Goal: Share content: Share content

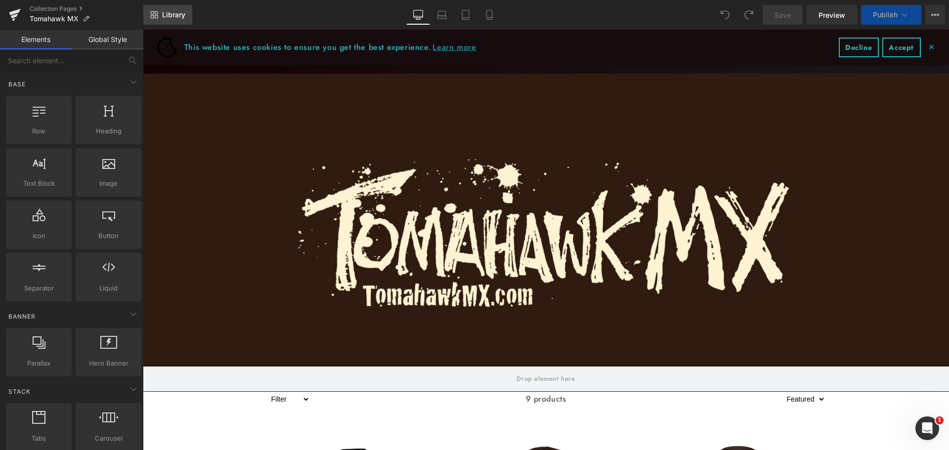
click at [184, 17] on span "Library" at bounding box center [173, 14] width 23 height 9
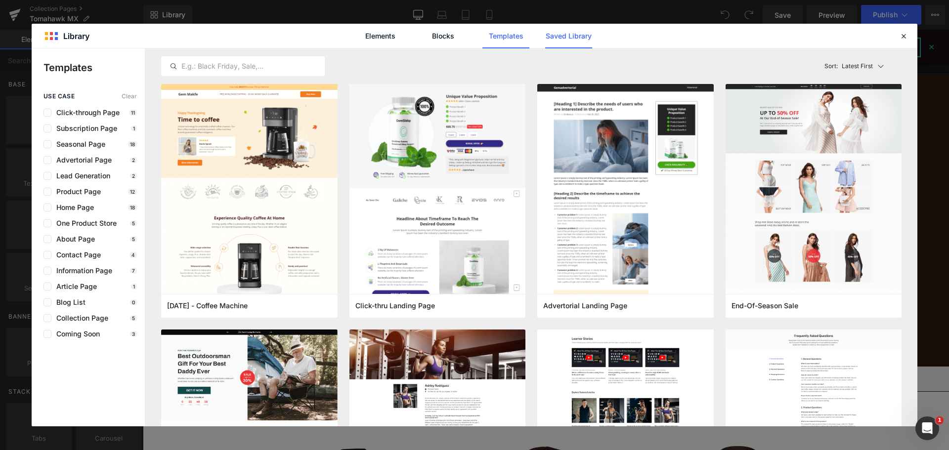
click at [561, 40] on link "Saved Library" at bounding box center [568, 36] width 47 height 25
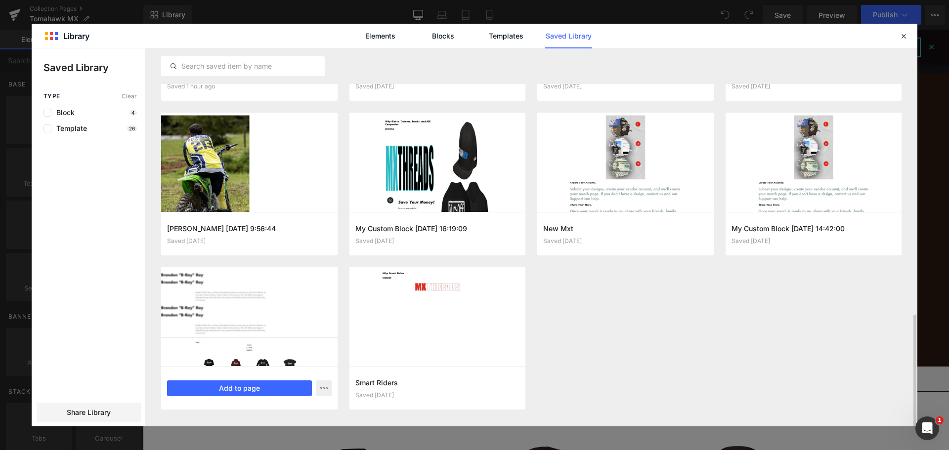
scroll to position [896, 0]
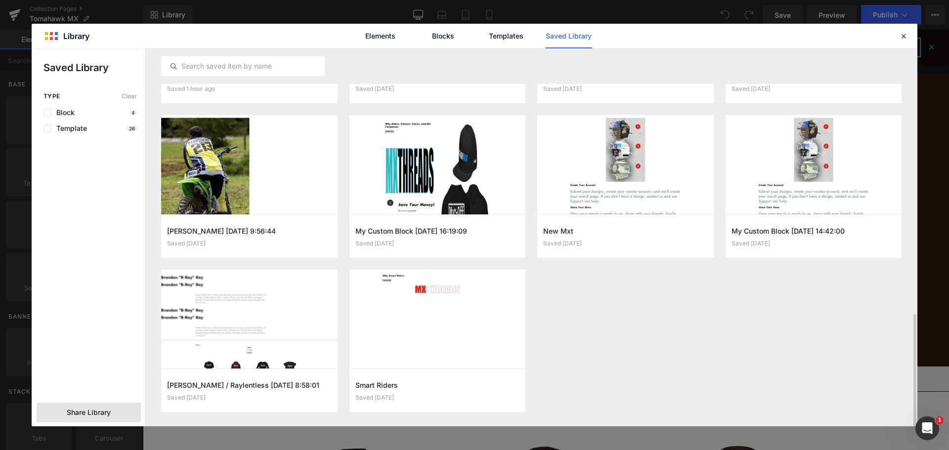
click at [110, 416] on span "Share Library" at bounding box center [89, 413] width 44 height 10
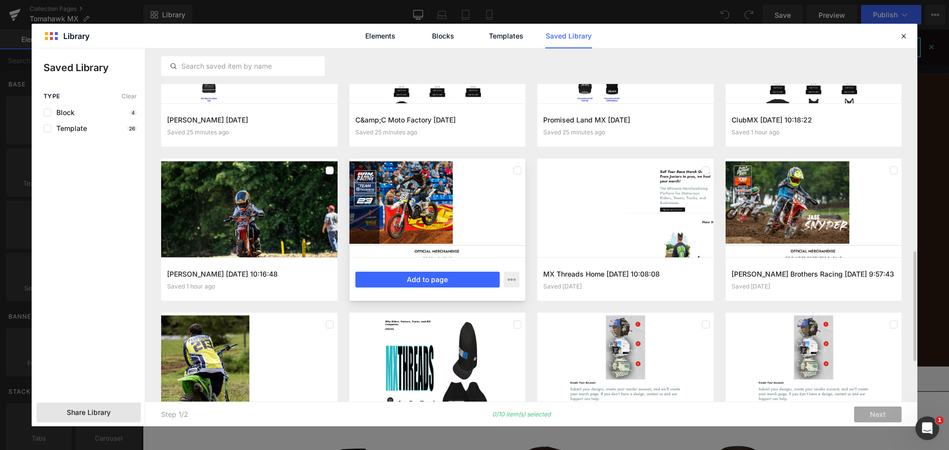
scroll to position [673, 0]
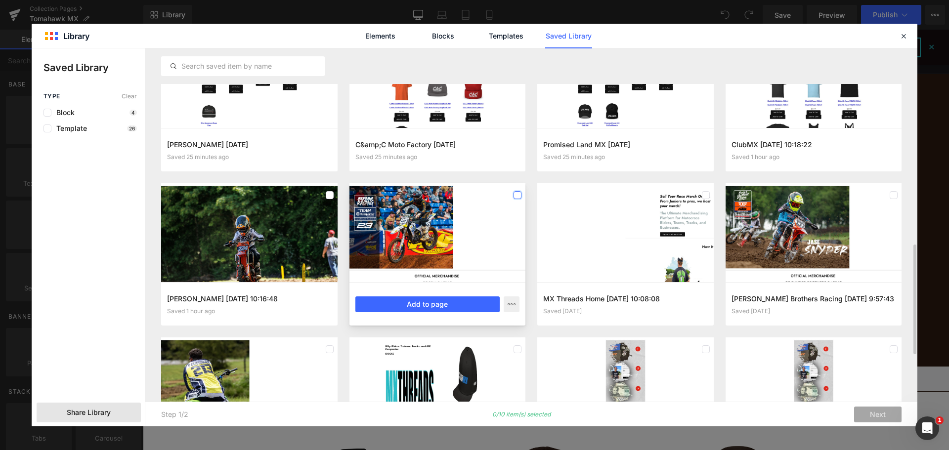
click at [0, 0] on label at bounding box center [0, 0] width 0 height 0
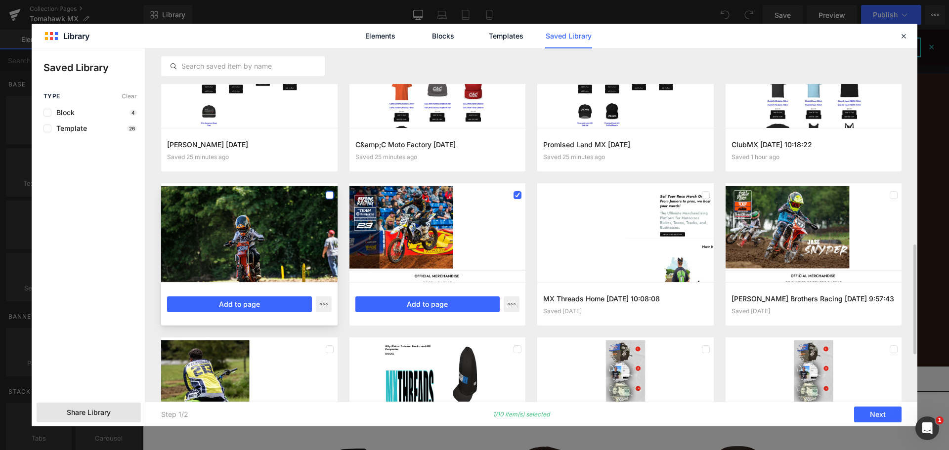
click at [326, 192] on label at bounding box center [330, 195] width 8 height 8
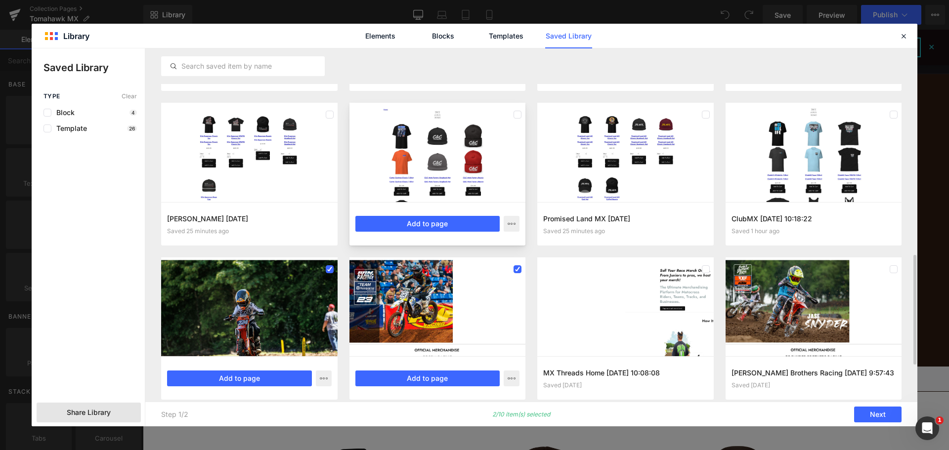
scroll to position [575, 0]
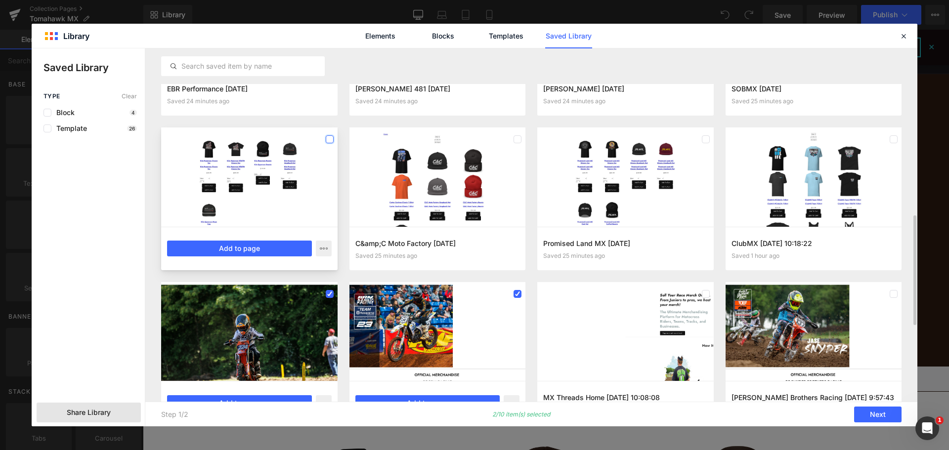
click at [327, 143] on label at bounding box center [330, 139] width 8 height 8
click at [0, 0] on label at bounding box center [0, 0] width 0 height 0
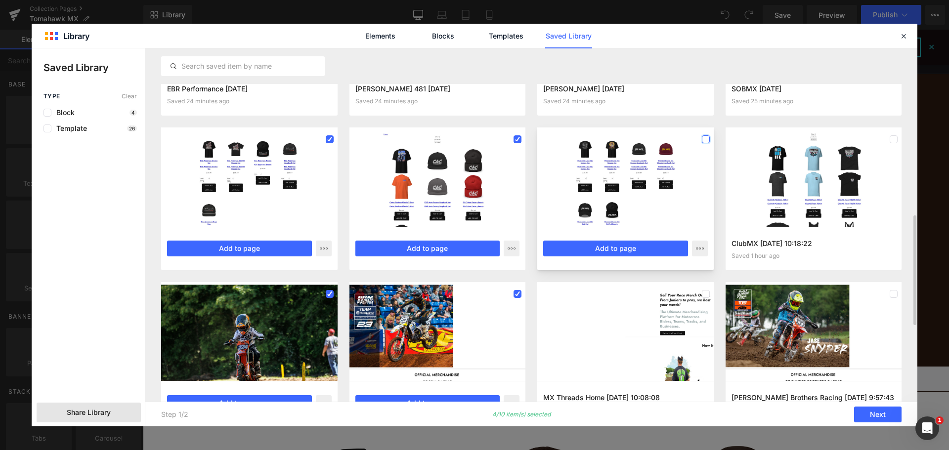
click at [704, 140] on label at bounding box center [706, 139] width 8 height 8
click at [896, 139] on label at bounding box center [894, 139] width 8 height 8
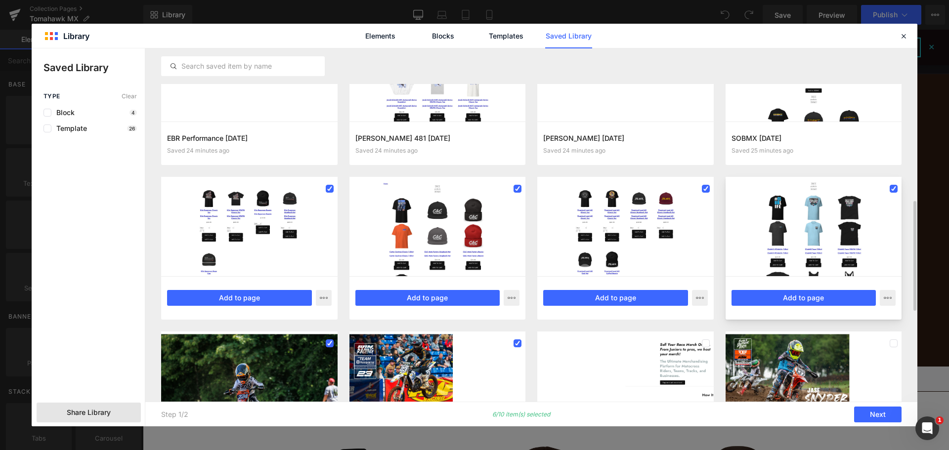
scroll to position [476, 0]
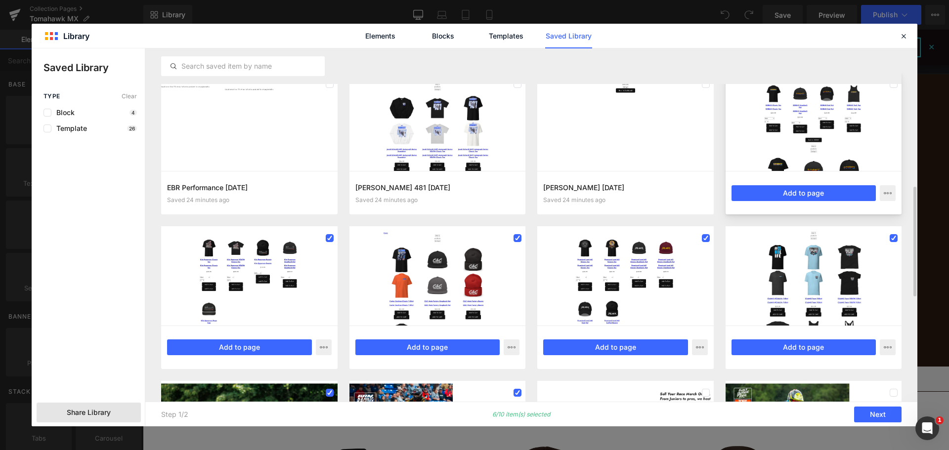
click at [893, 88] on div at bounding box center [894, 84] width 8 height 16
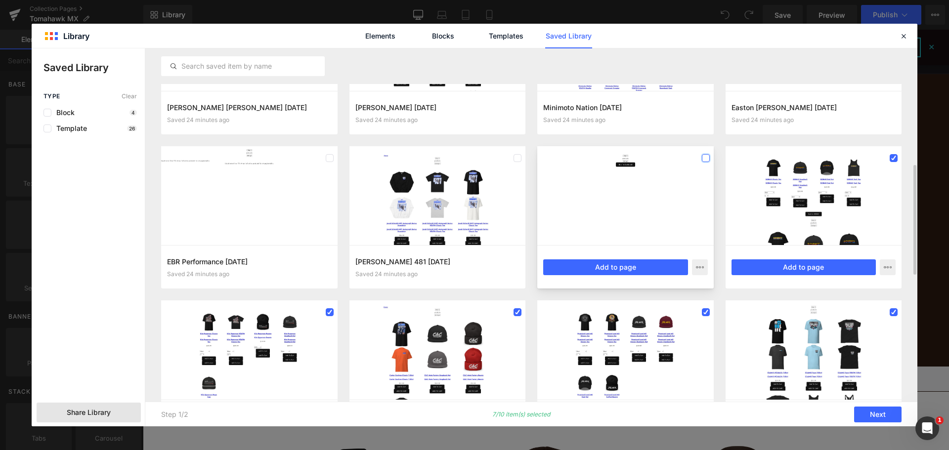
click at [707, 158] on label at bounding box center [706, 158] width 8 height 8
click at [0, 0] on label at bounding box center [0, 0] width 0 height 0
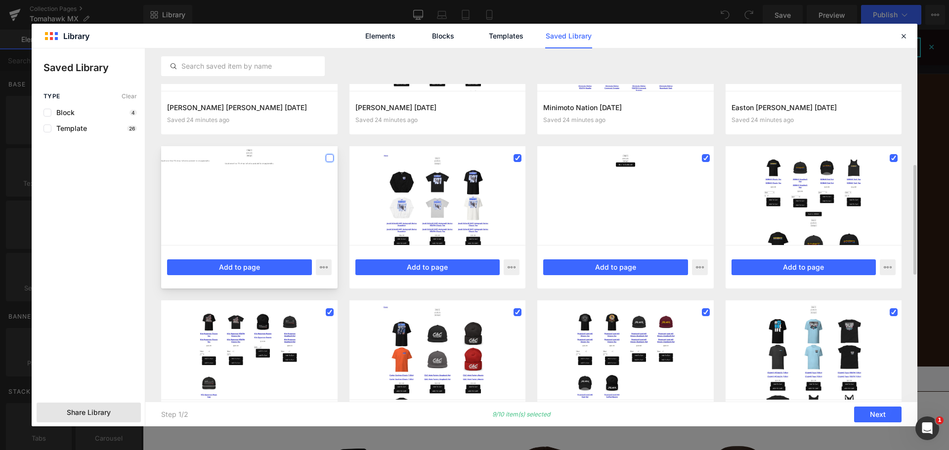
click at [0, 0] on label at bounding box center [0, 0] width 0 height 0
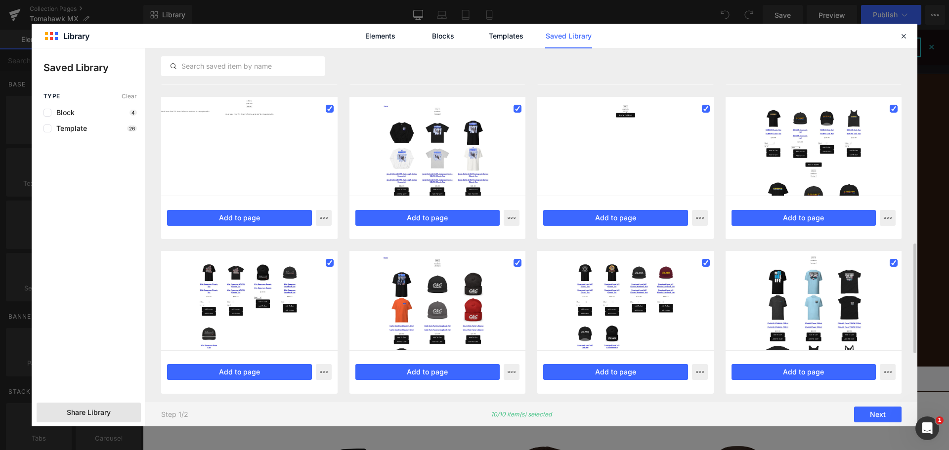
scroll to position [500, 0]
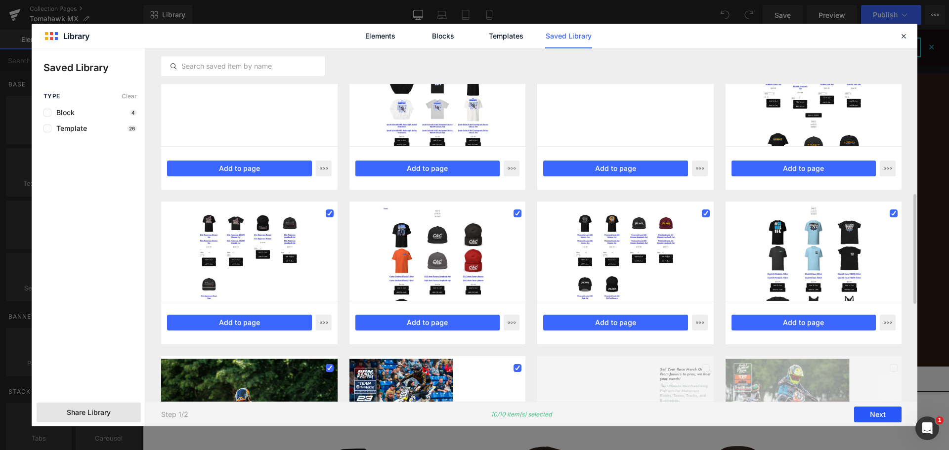
click at [864, 415] on button "Next" at bounding box center [877, 415] width 47 height 16
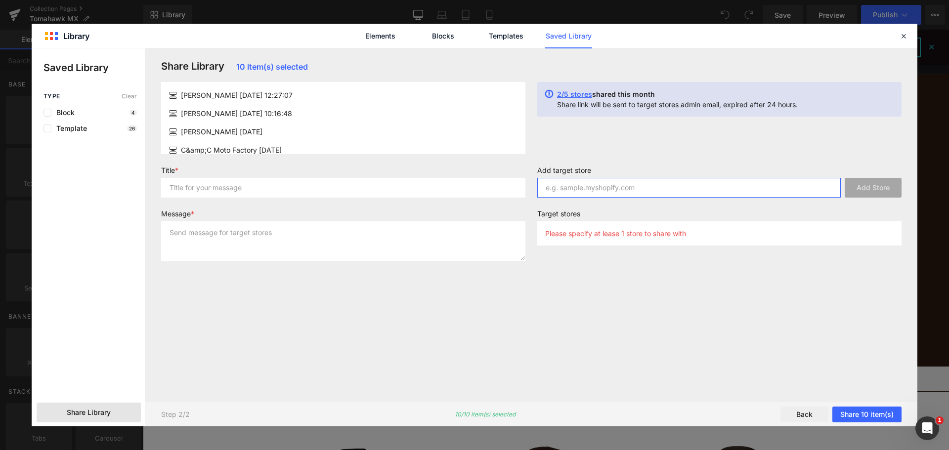
paste input "[URL][DOMAIN_NAME]"
type input "[URL][DOMAIN_NAME]"
click at [876, 179] on button "Add Store" at bounding box center [873, 188] width 57 height 20
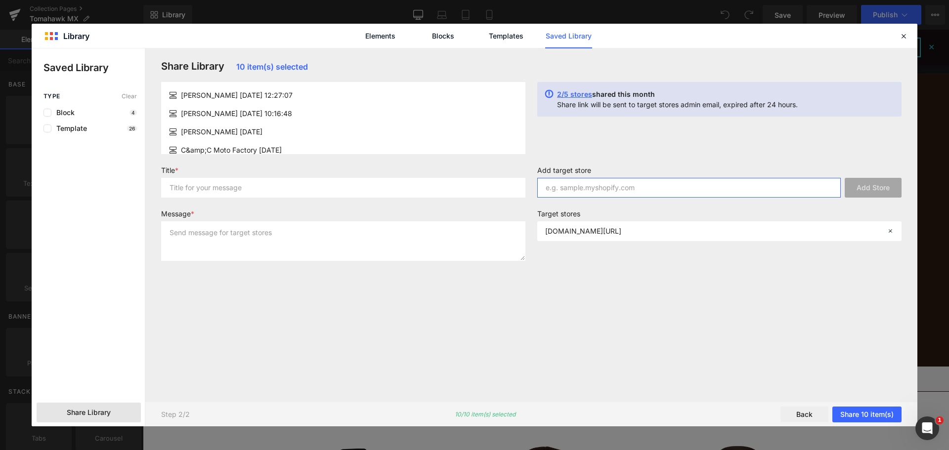
paste input "[URL][DOMAIN_NAME]"
type input "[URL][DOMAIN_NAME]"
click at [885, 186] on button "Add Store" at bounding box center [873, 188] width 57 height 20
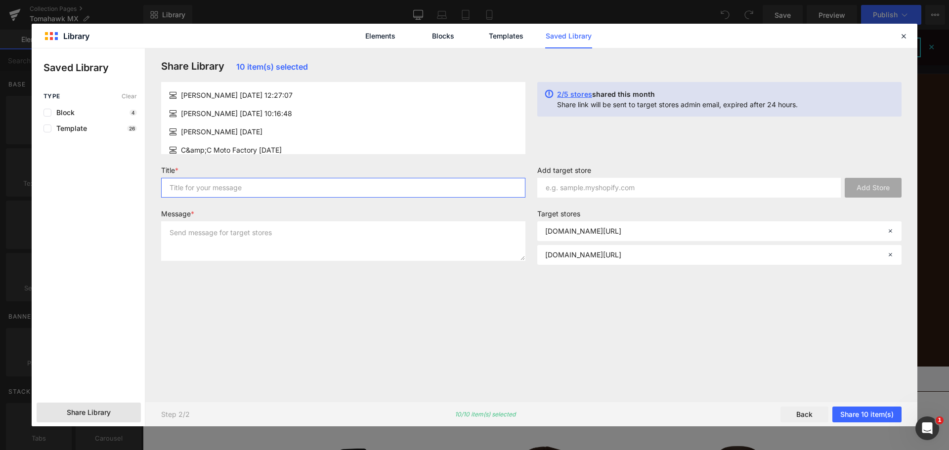
click at [302, 191] on input "text" at bounding box center [343, 188] width 364 height 20
type input "Gempages templates 1"
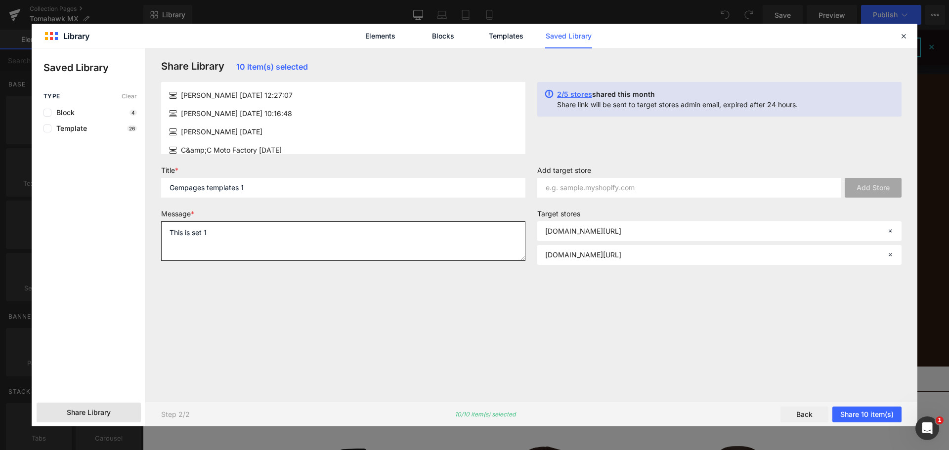
type textarea "This is set 1"
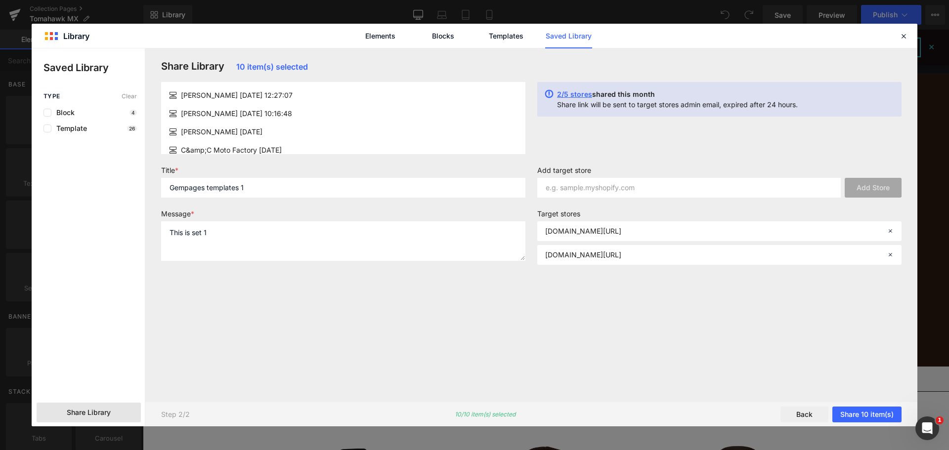
click at [0, 0] on div "Share Library 10 item(s) selected [PERSON_NAME] [DATE] 12:27:07 [PERSON_NAME] […" at bounding box center [0, 0] width 0 height 0
click at [268, 183] on input "Gempages templates 1" at bounding box center [343, 188] width 364 height 20
click at [0, 0] on button "Share 10 item(s)" at bounding box center [0, 0] width 0 height 0
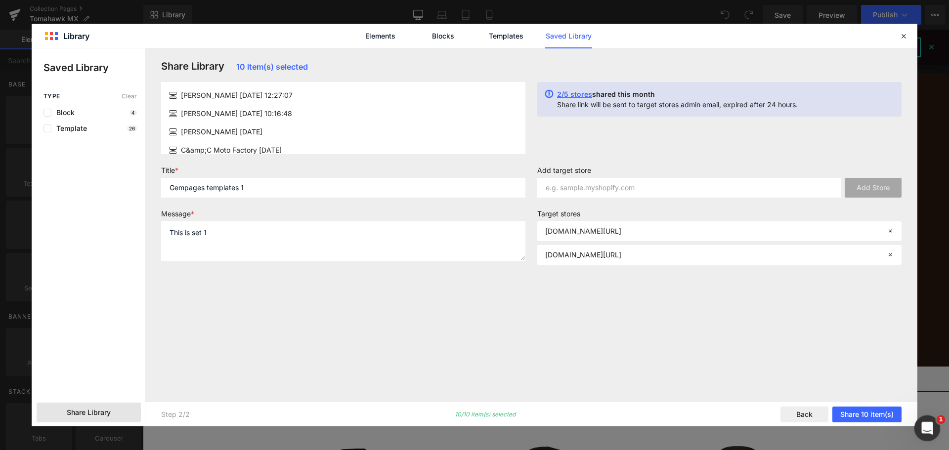
click at [926, 432] on icon "Open Intercom Messenger" at bounding box center [926, 427] width 16 height 16
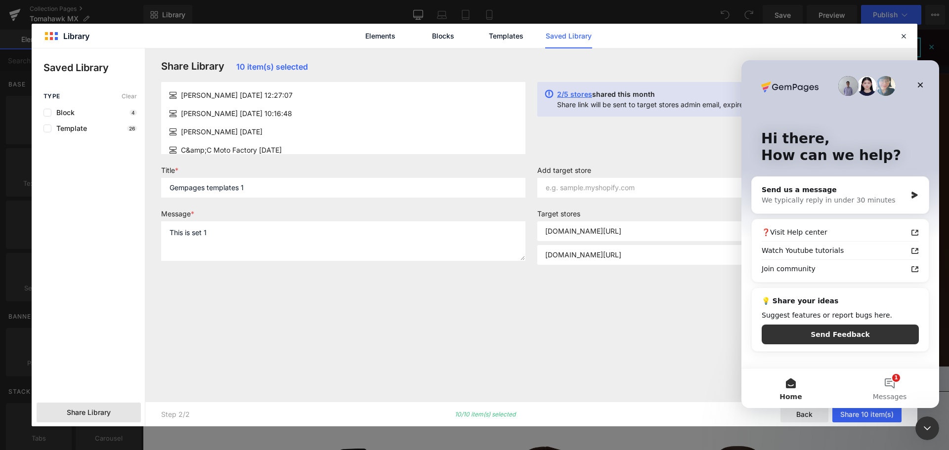
click at [0, 0] on div at bounding box center [0, 0] width 0 height 0
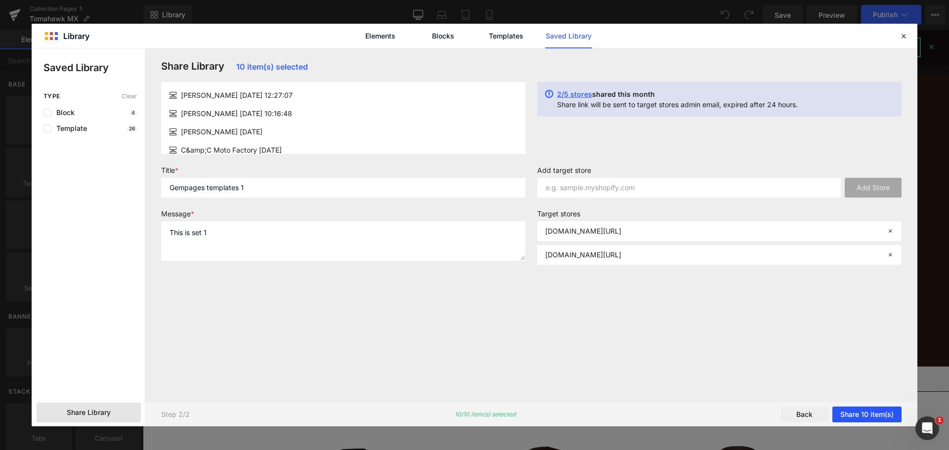
click at [0, 0] on button "Share 10 item(s)" at bounding box center [0, 0] width 0 height 0
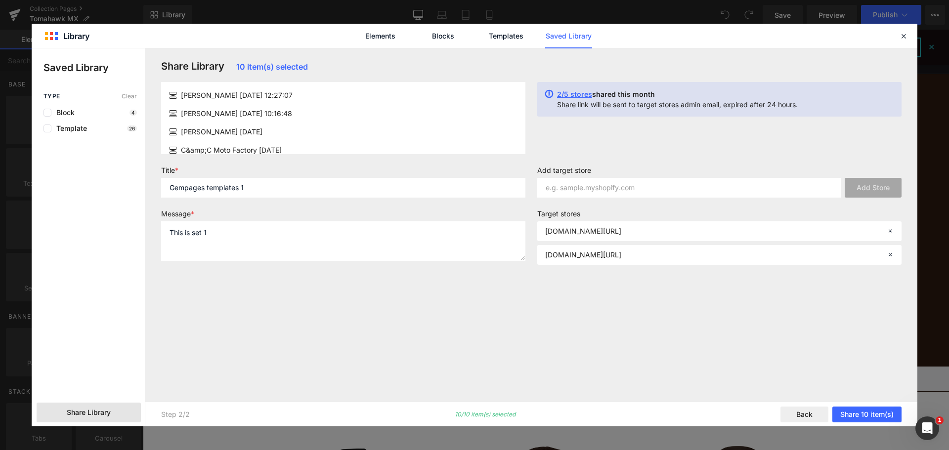
click at [0, 0] on div "Share Library 10 item(s) selected [PERSON_NAME] [DATE] 12:27:07 [PERSON_NAME] […" at bounding box center [0, 0] width 0 height 0
click at [931, 429] on icon "Open Intercom Messenger" at bounding box center [926, 427] width 16 height 16
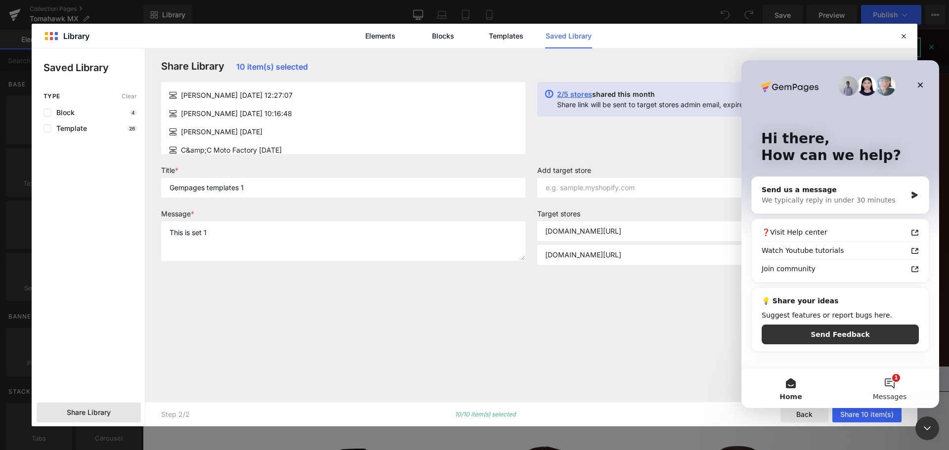
click at [895, 385] on button "1 Messages" at bounding box center [890, 389] width 99 height 40
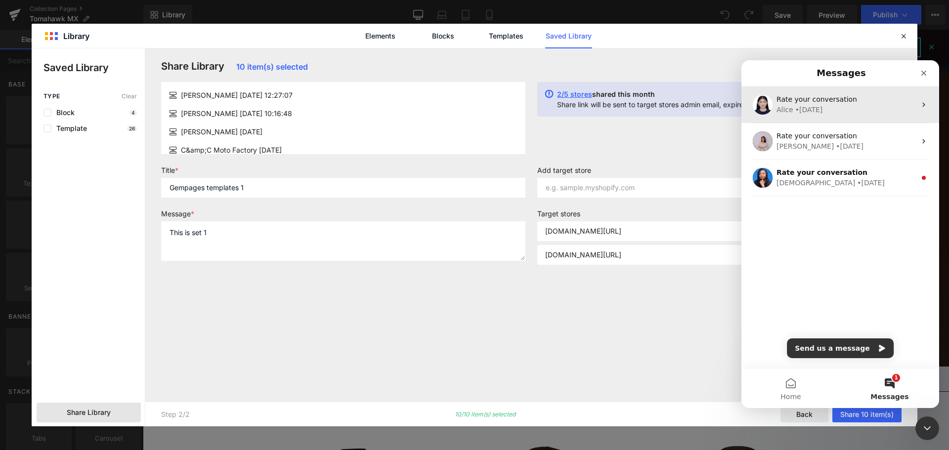
click at [874, 103] on div "Rate your conversation" at bounding box center [846, 99] width 139 height 10
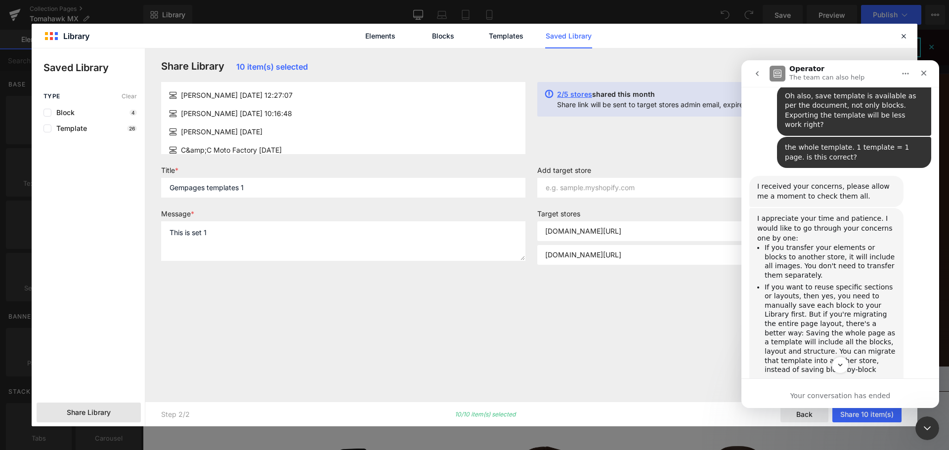
scroll to position [1161, 0]
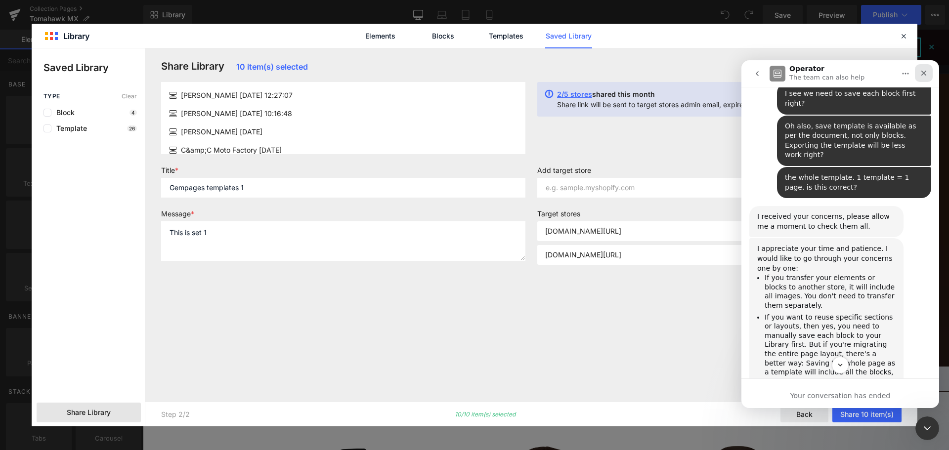
click at [923, 82] on div "Close" at bounding box center [924, 73] width 18 height 18
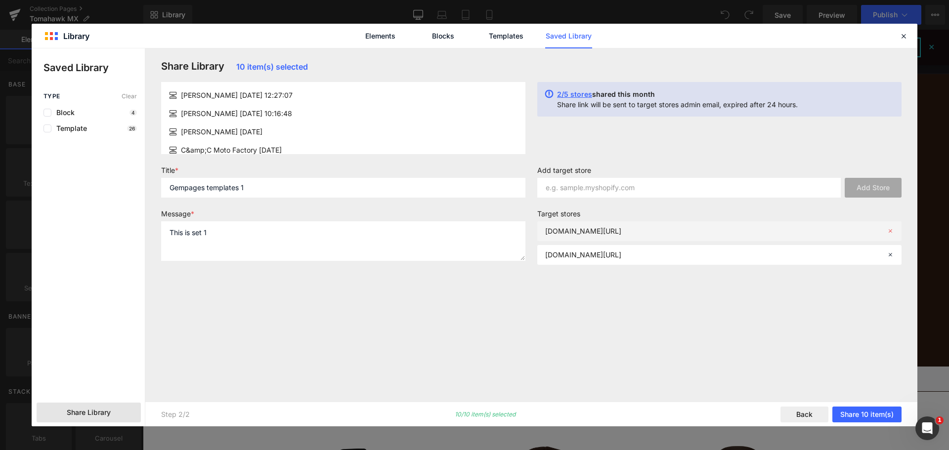
click at [0, 0] on icon at bounding box center [0, 0] width 0 height 0
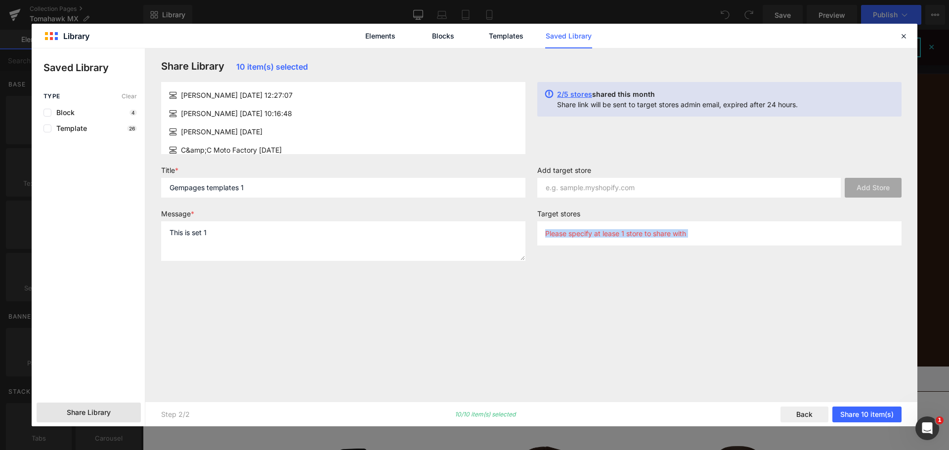
click at [0, 0] on div "Share Library 10 item(s) selected [PERSON_NAME] [DATE] 12:27:07 [PERSON_NAME] […" at bounding box center [0, 0] width 0 height 0
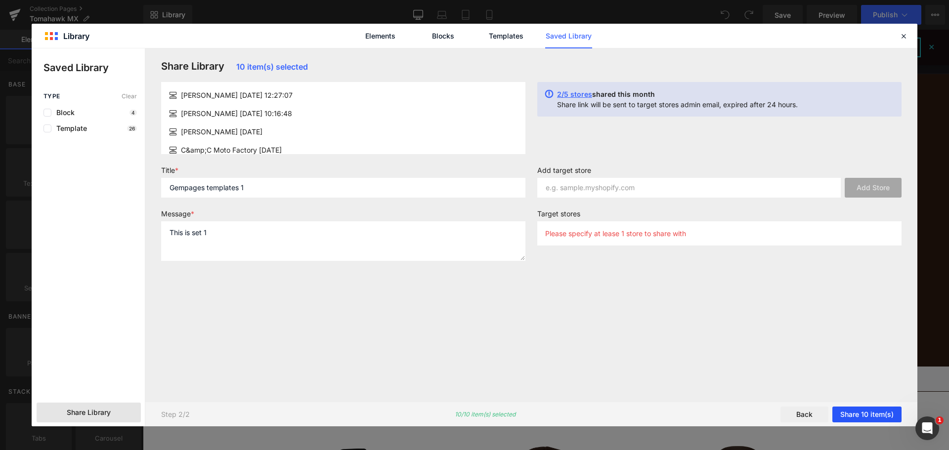
click at [0, 0] on button "Share 10 item(s)" at bounding box center [0, 0] width 0 height 0
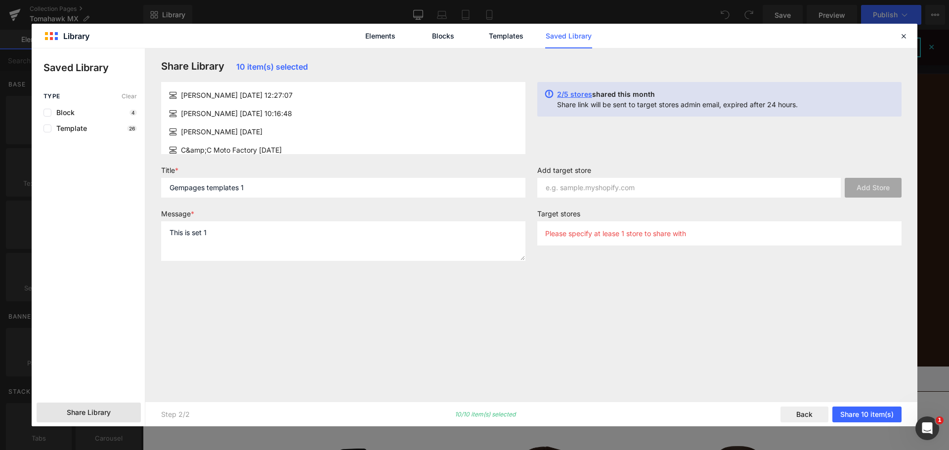
click at [663, 240] on div "Please specify at lease 1 store to share with" at bounding box center [719, 234] width 364 height 24
click at [614, 217] on label "Target stores" at bounding box center [719, 216] width 364 height 12
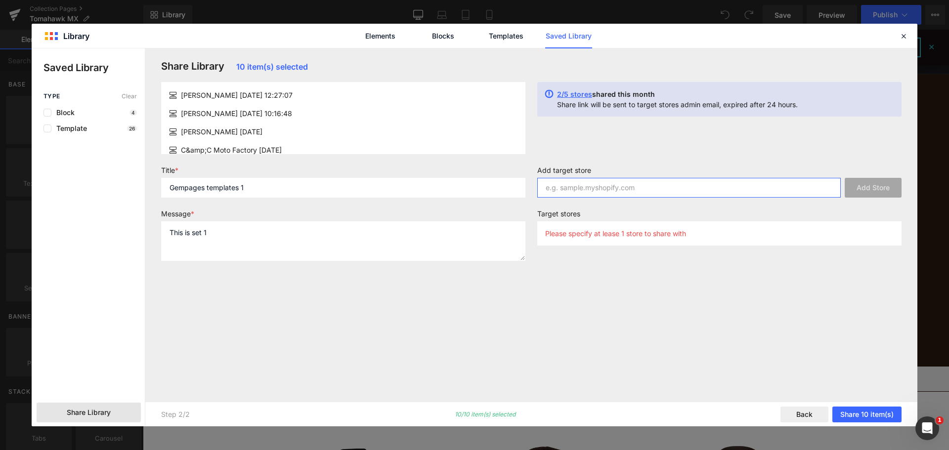
paste input "[URL][DOMAIN_NAME]"
type input "[URL][DOMAIN_NAME]"
click at [862, 192] on button "Add Store" at bounding box center [873, 188] width 57 height 20
paste input "[URL][DOMAIN_NAME]"
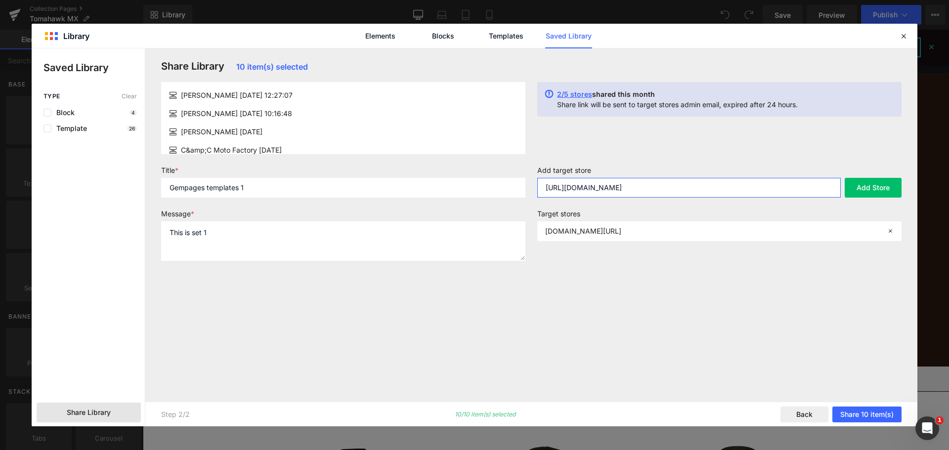
drag, startPoint x: 798, startPoint y: 188, endPoint x: 532, endPoint y: 180, distance: 265.6
click at [0, 0] on form "Title * Gempages templates 1 Message * This is set 1 Add target store [URL][DOM…" at bounding box center [0, 0] width 0 height 0
paste input "work"
drag, startPoint x: 757, startPoint y: 184, endPoint x: 515, endPoint y: 181, distance: 241.8
click at [0, 0] on form "Title * Gempages templates 1 Message * This is set 1 Add target store [URL][DOM…" at bounding box center [0, 0] width 0 height 0
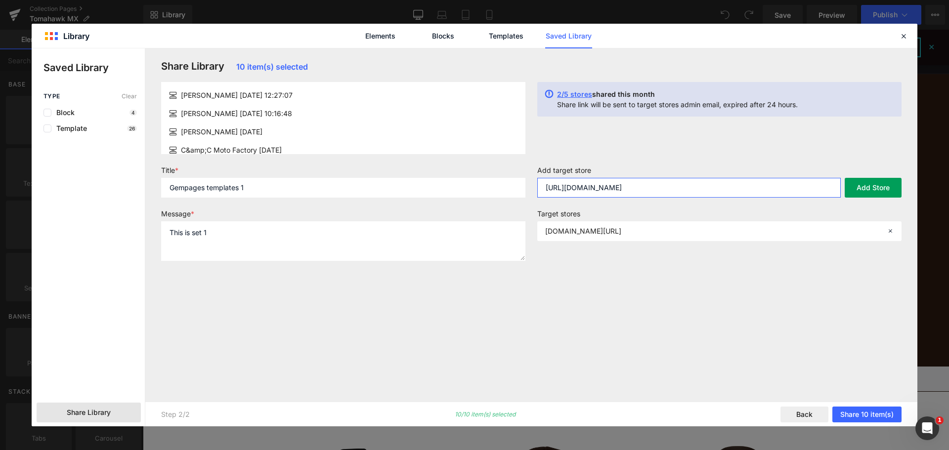
type input "[URL][DOMAIN_NAME]"
click at [876, 187] on button "Add Store" at bounding box center [873, 188] width 57 height 20
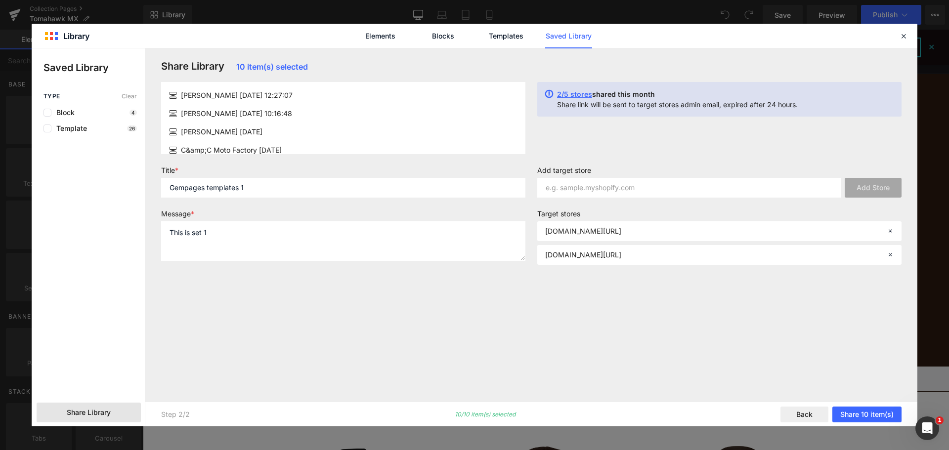
click at [0, 0] on div "Share Library 10 item(s) selected [PERSON_NAME] [DATE] 12:27:07 [PERSON_NAME] […" at bounding box center [0, 0] width 0 height 0
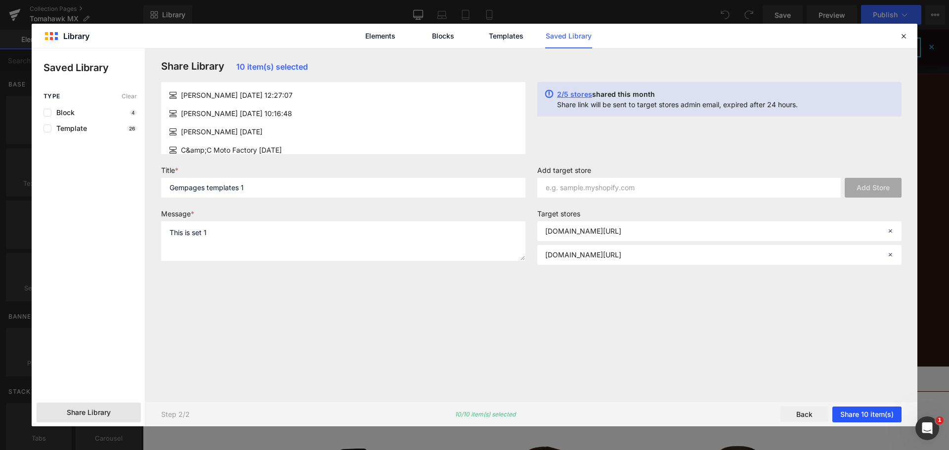
click at [0, 0] on button "Share 10 item(s)" at bounding box center [0, 0] width 0 height 0
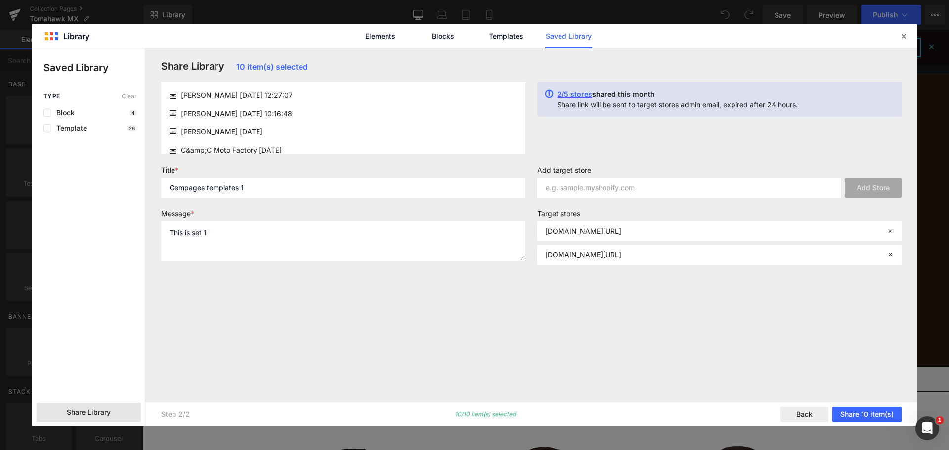
click at [0, 0] on div "Share Library 10 item(s) selected [PERSON_NAME] [DATE] 12:27:07 [PERSON_NAME] […" at bounding box center [0, 0] width 0 height 0
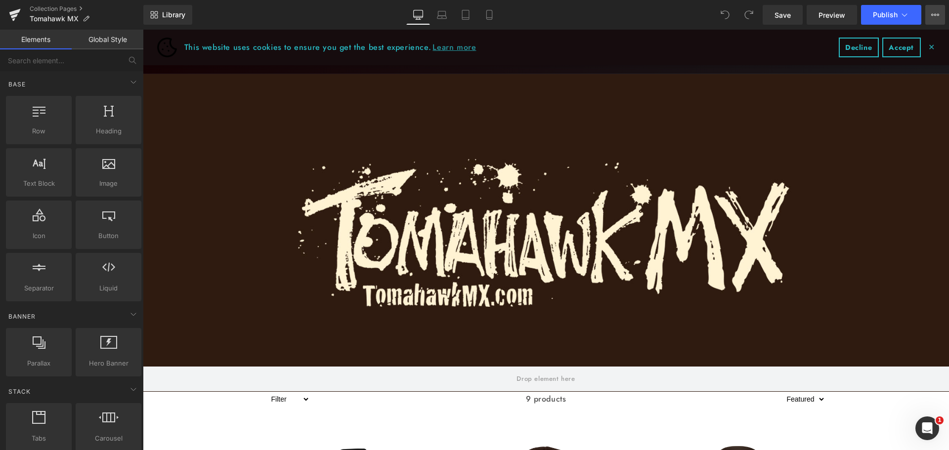
click at [931, 12] on button "View Live Page View with current Template Save Template to Library Schedule Pub…" at bounding box center [936, 15] width 20 height 20
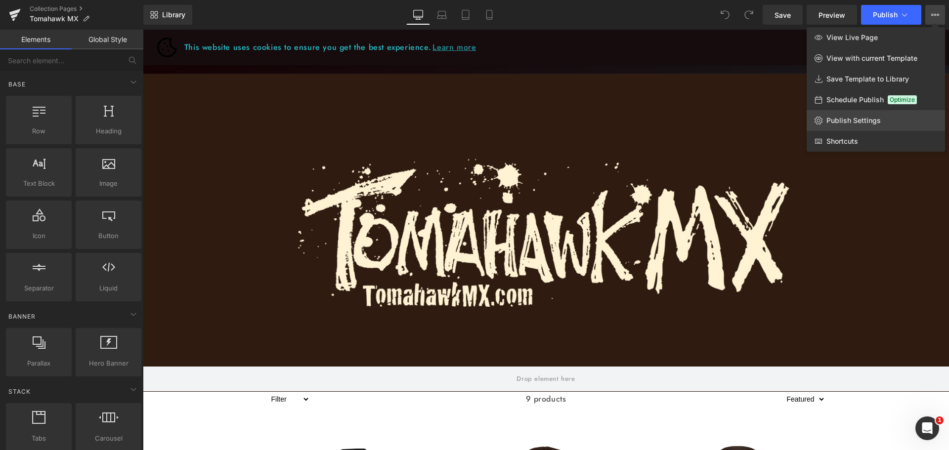
click at [840, 119] on span "Publish Settings" at bounding box center [854, 120] width 54 height 9
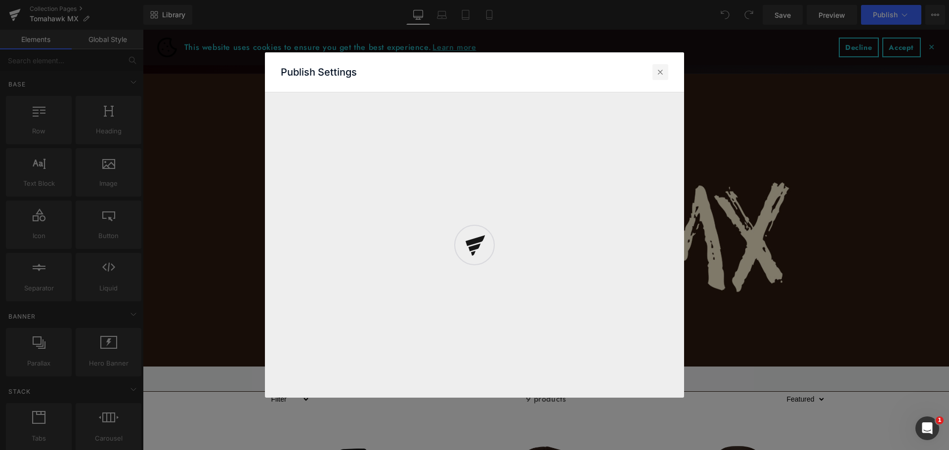
drag, startPoint x: 662, startPoint y: 67, endPoint x: 802, endPoint y: 0, distance: 155.7
click at [0, 0] on icon at bounding box center [0, 0] width 0 height 0
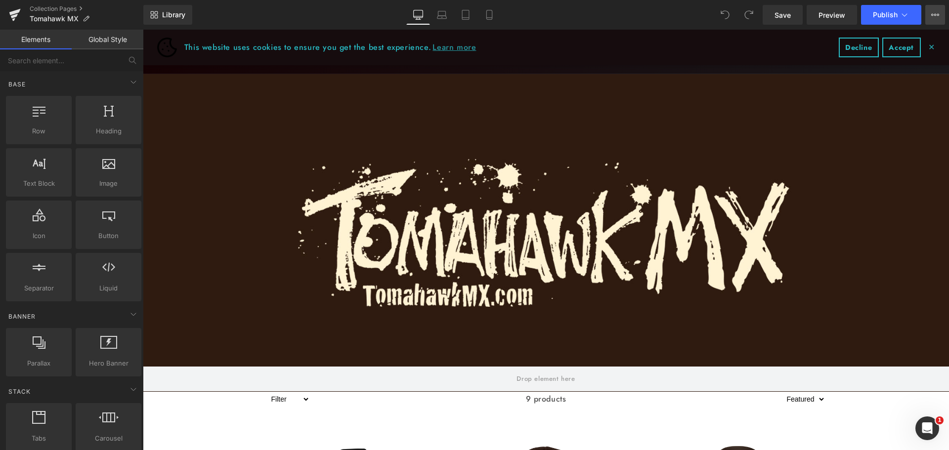
click at [941, 12] on button "View Live Page View with current Template Save Template to Library Schedule Pub…" at bounding box center [936, 15] width 20 height 20
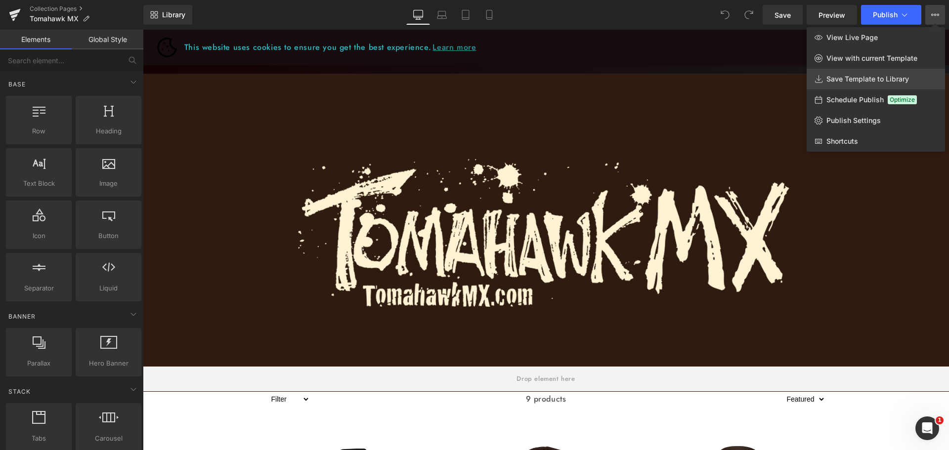
click at [851, 78] on span "Save Template to Library" at bounding box center [868, 79] width 83 height 9
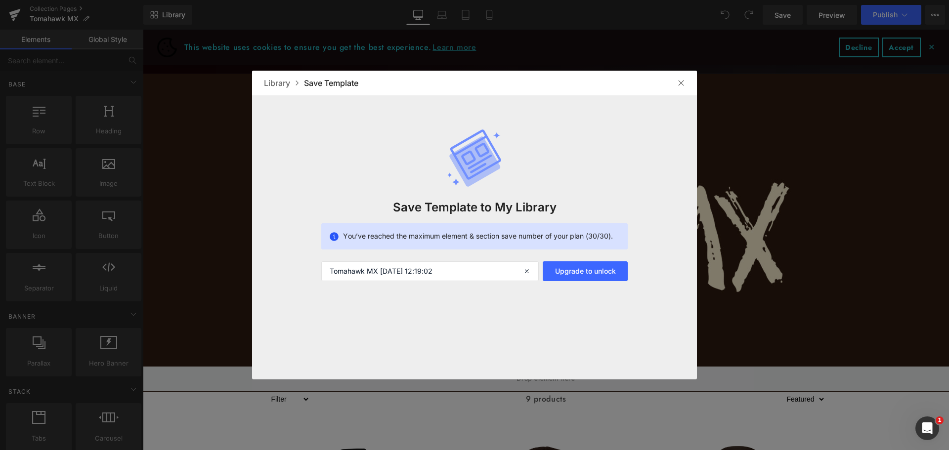
click at [686, 81] on div at bounding box center [681, 83] width 16 height 16
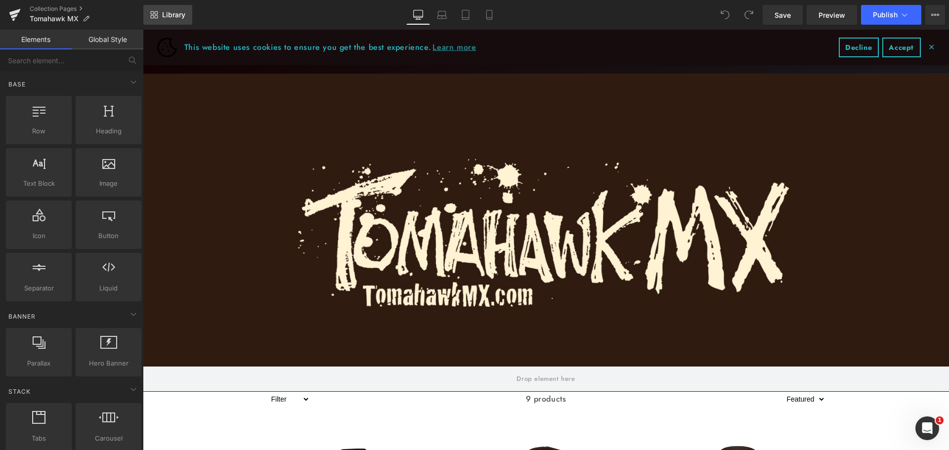
click at [172, 12] on span "Library" at bounding box center [173, 14] width 23 height 9
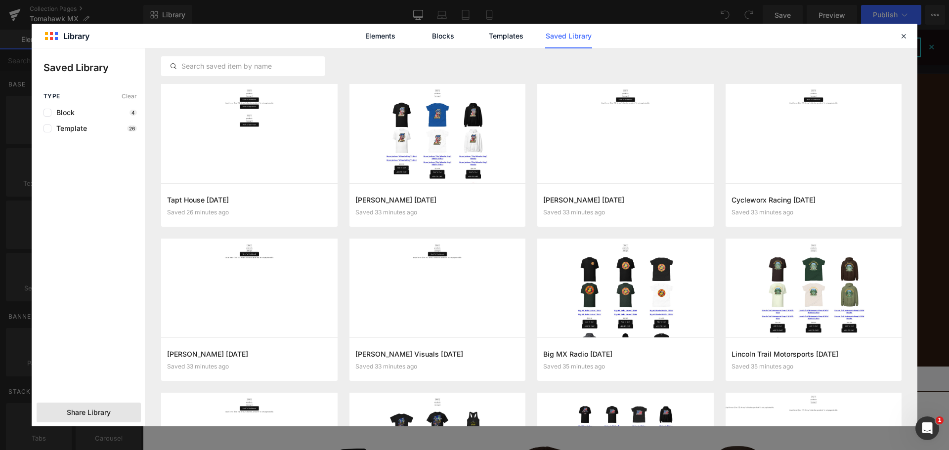
click at [0, 0] on span "Share Library" at bounding box center [0, 0] width 0 height 0
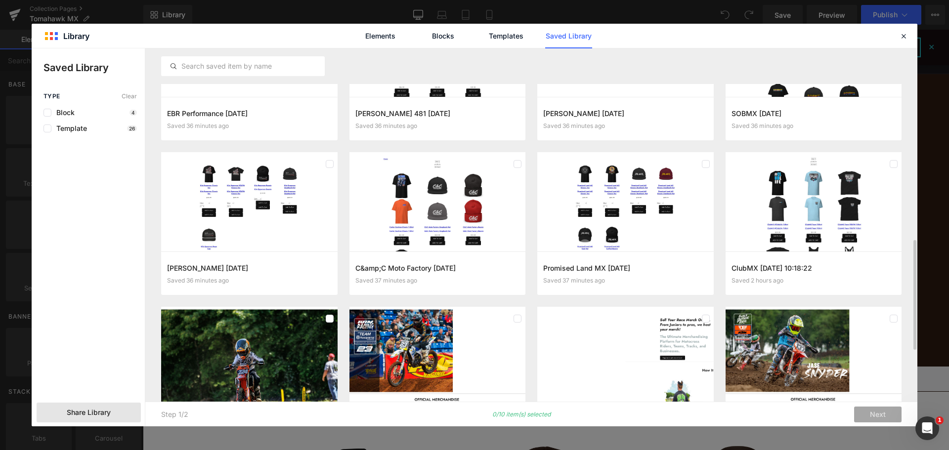
scroll to position [649, 0]
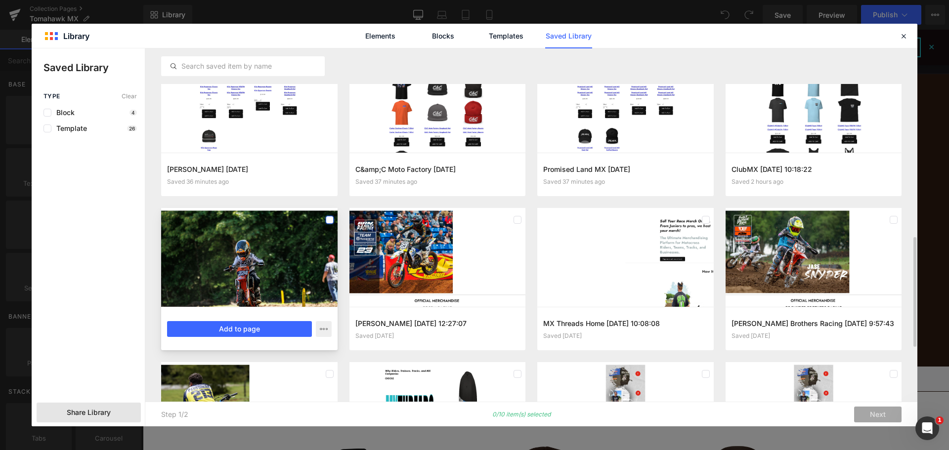
click at [0, 0] on label at bounding box center [0, 0] width 0 height 0
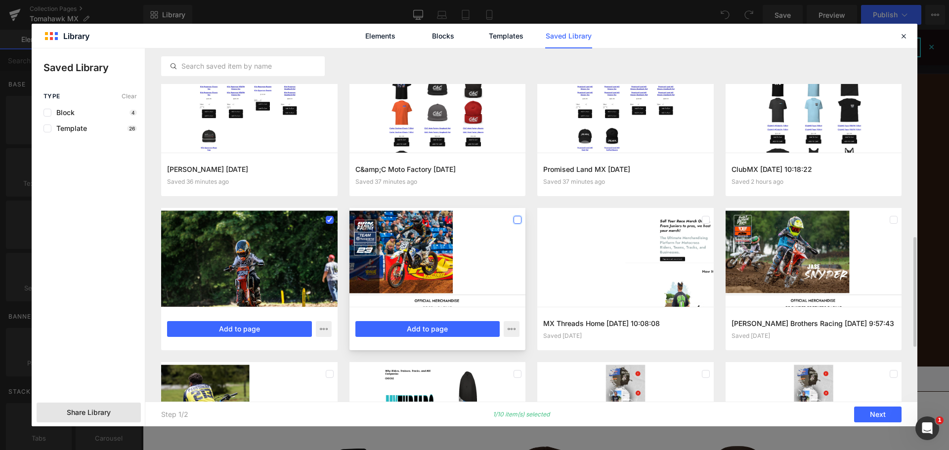
click at [520, 222] on label at bounding box center [518, 220] width 8 height 8
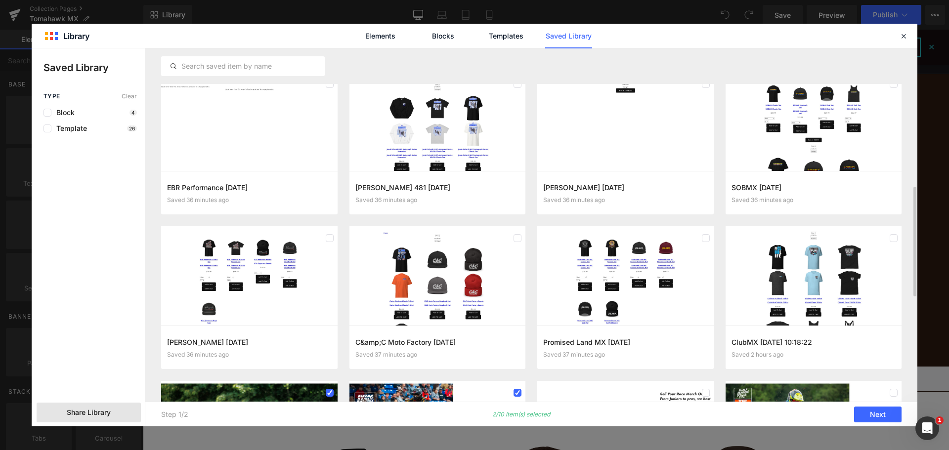
scroll to position [426, 0]
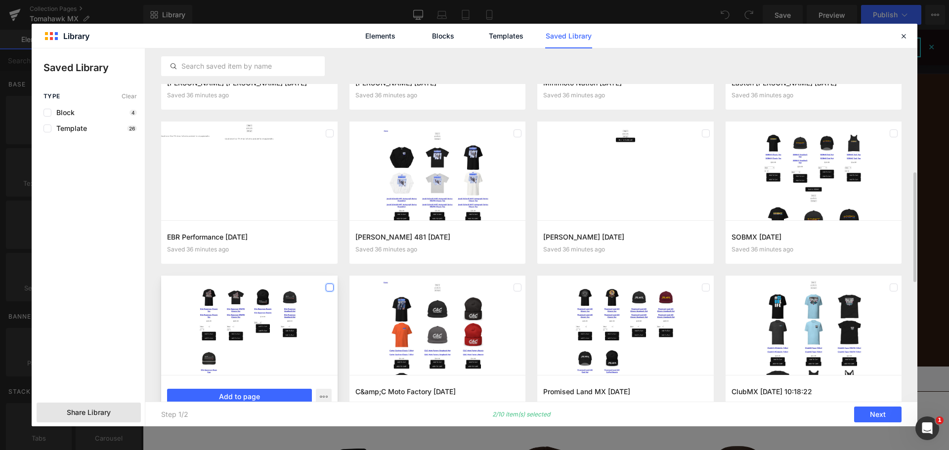
click at [0, 0] on label at bounding box center [0, 0] width 0 height 0
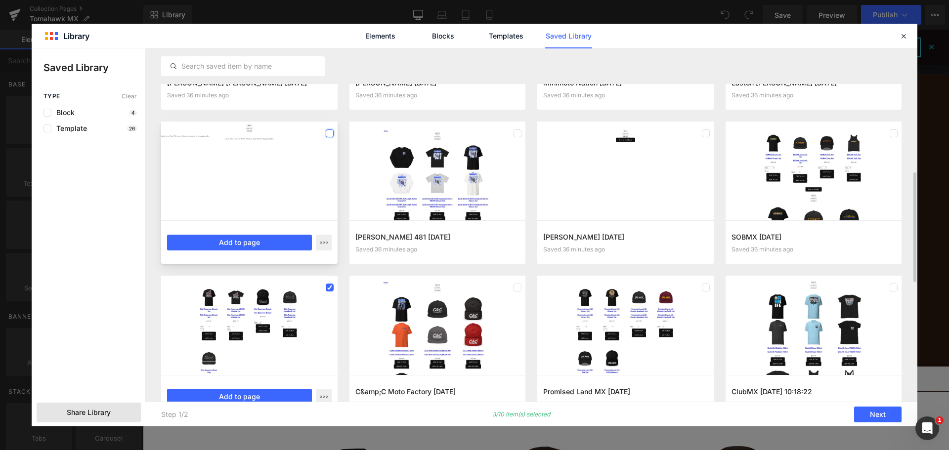
click at [0, 0] on label at bounding box center [0, 0] width 0 height 0
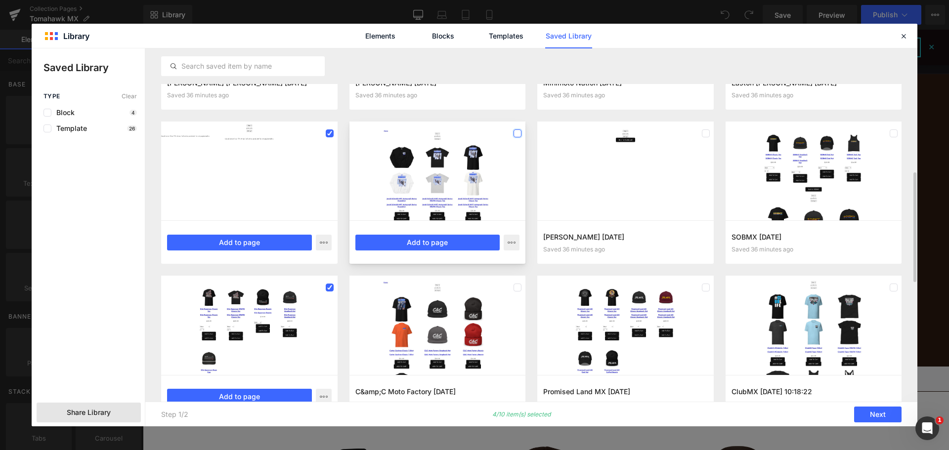
click at [0, 0] on label at bounding box center [0, 0] width 0 height 0
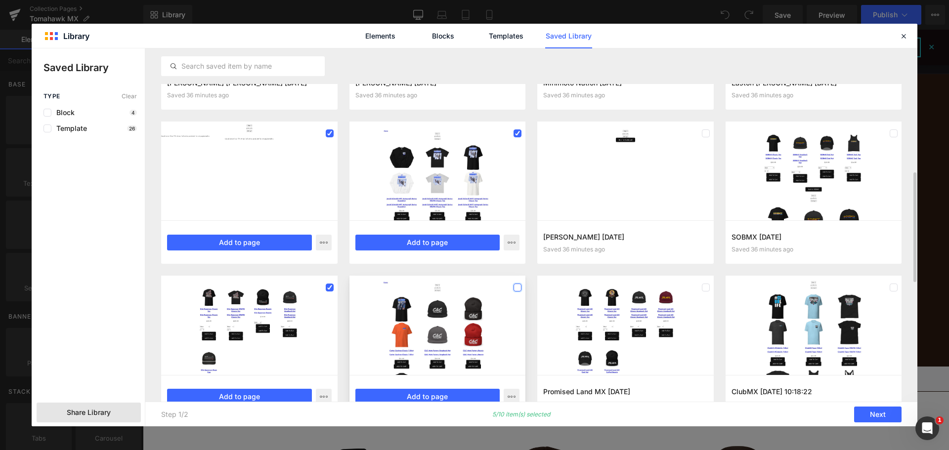
click at [0, 0] on label at bounding box center [0, 0] width 0 height 0
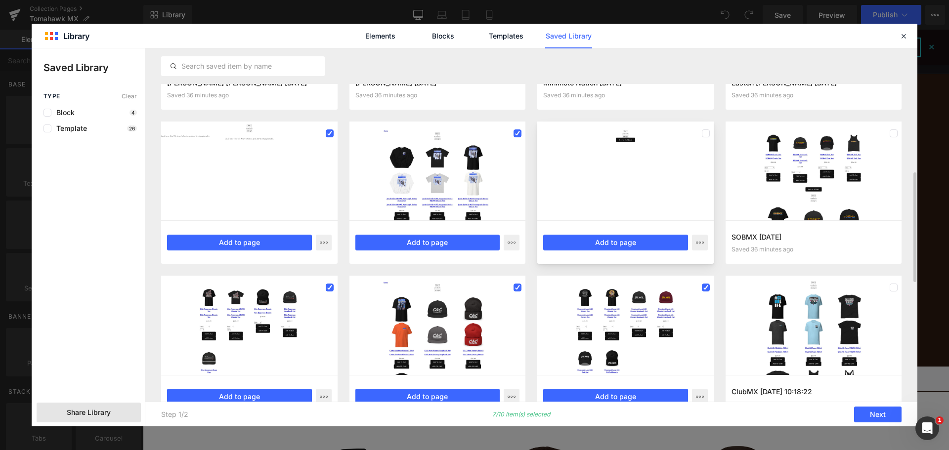
click at [0, 0] on div at bounding box center [0, 0] width 0 height 0
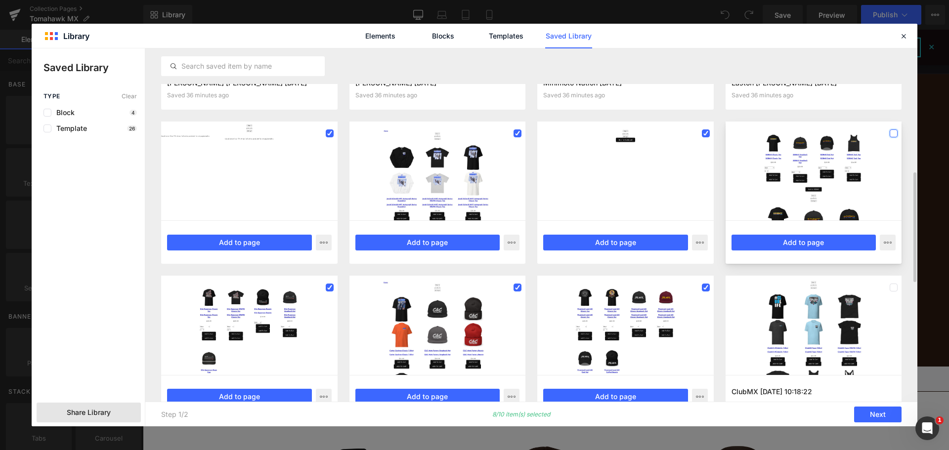
click at [0, 0] on label at bounding box center [0, 0] width 0 height 0
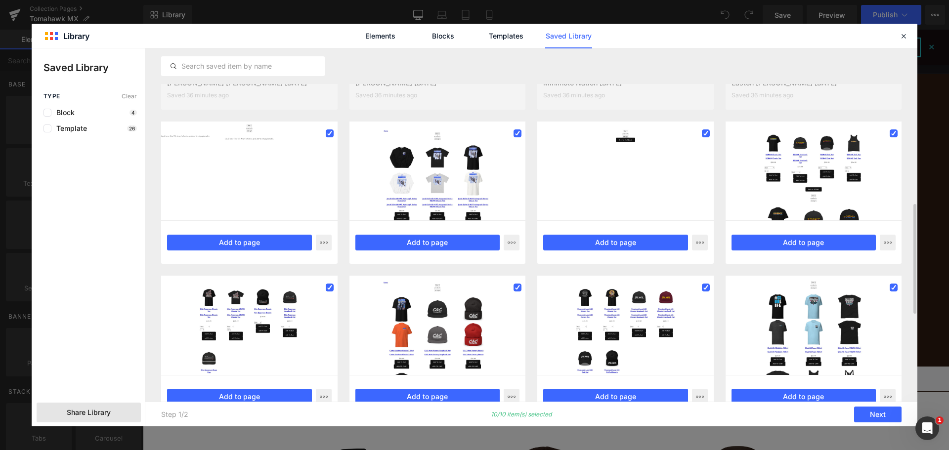
scroll to position [476, 0]
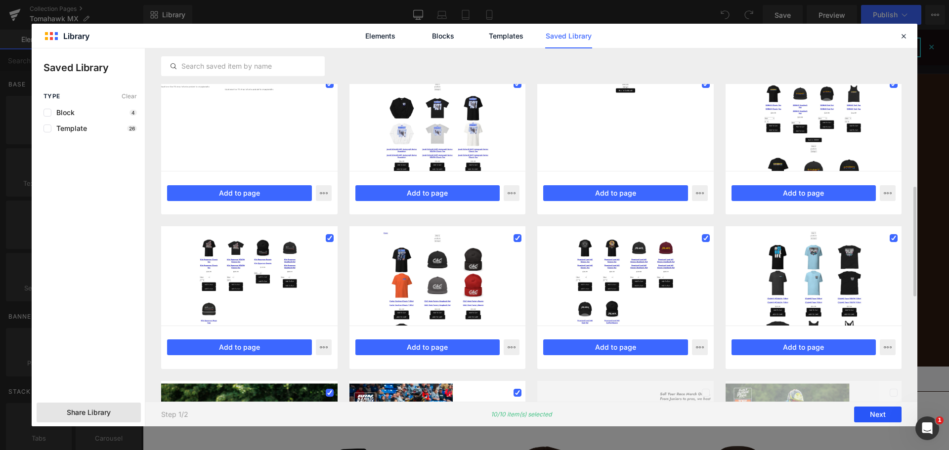
click at [0, 0] on button "Next" at bounding box center [0, 0] width 0 height 0
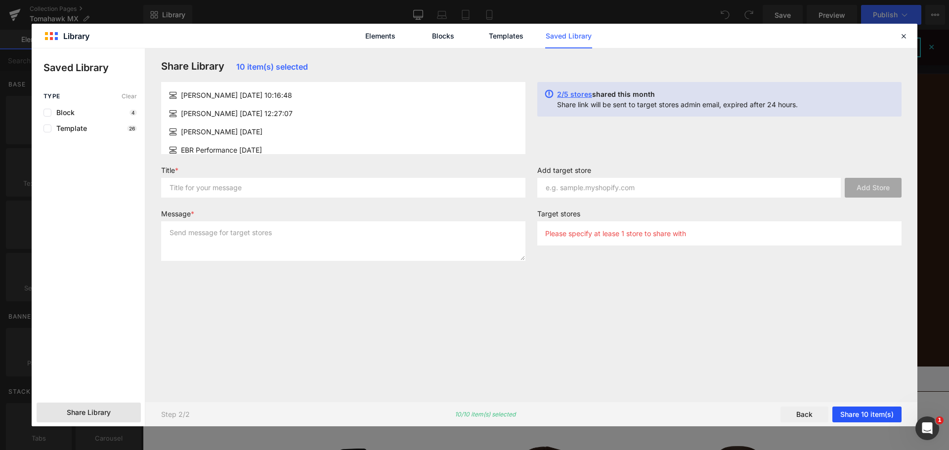
scroll to position [0, 0]
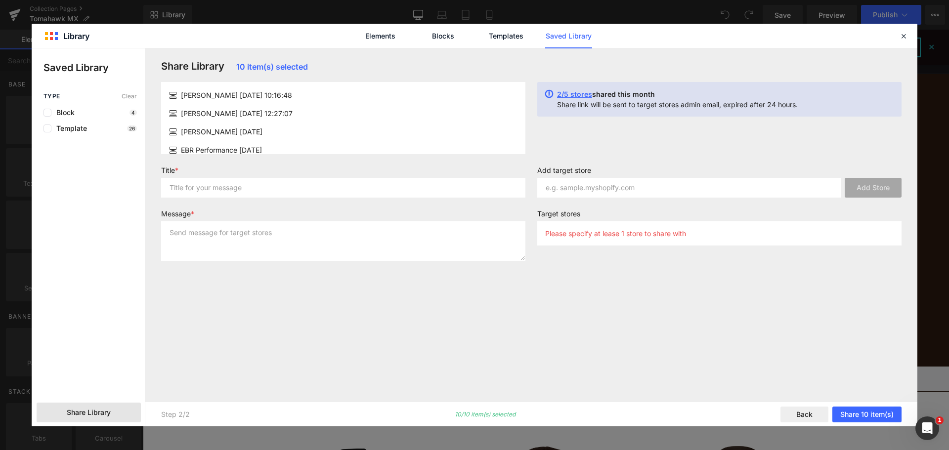
click at [638, 200] on div "Add target store Add Store" at bounding box center [720, 186] width 376 height 40
click at [630, 188] on input "text" at bounding box center [689, 188] width 304 height 20
click at [644, 181] on input "text" at bounding box center [689, 188] width 304 height 20
paste input "[URL][DOMAIN_NAME]"
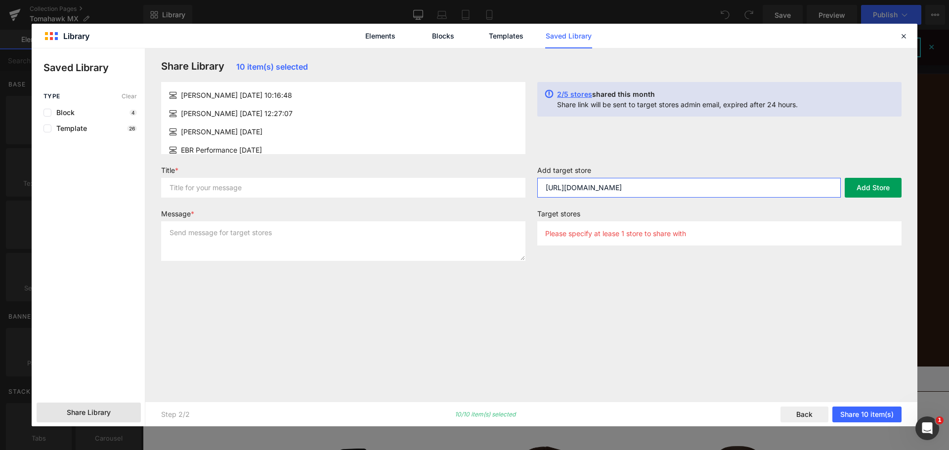
type input "[URL][DOMAIN_NAME]"
click at [0, 0] on button "Add Store" at bounding box center [0, 0] width 0 height 0
click at [694, 184] on input "text" at bounding box center [689, 188] width 304 height 20
paste input "[URL][DOMAIN_NAME]"
type input "[URL][DOMAIN_NAME]"
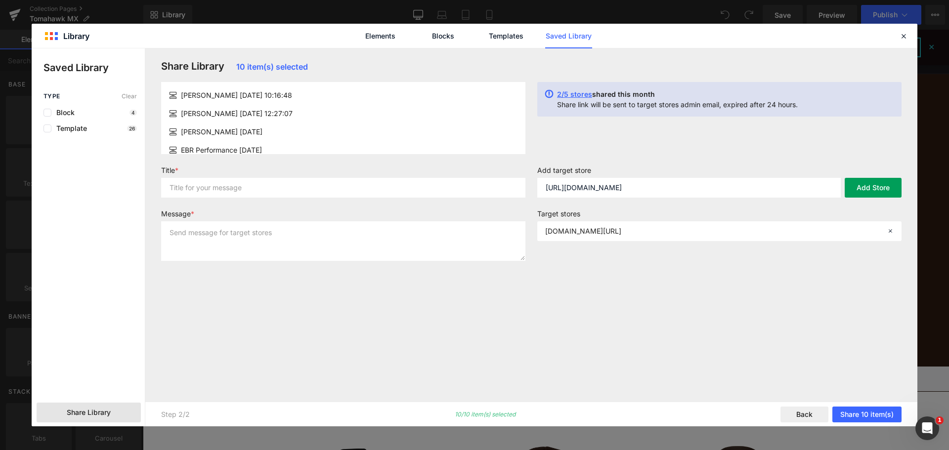
click at [0, 0] on button "Add Store" at bounding box center [0, 0] width 0 height 0
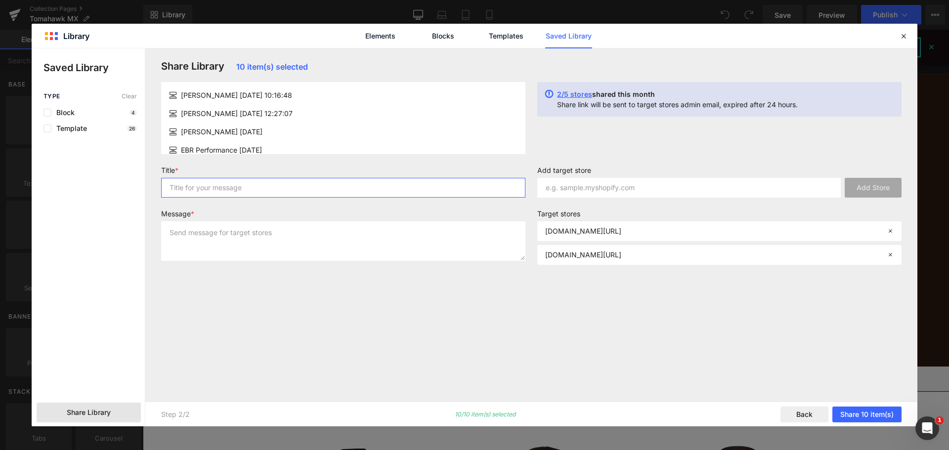
click at [0, 0] on input "text" at bounding box center [0, 0] width 0 height 0
type input "Gempages transfer 1"
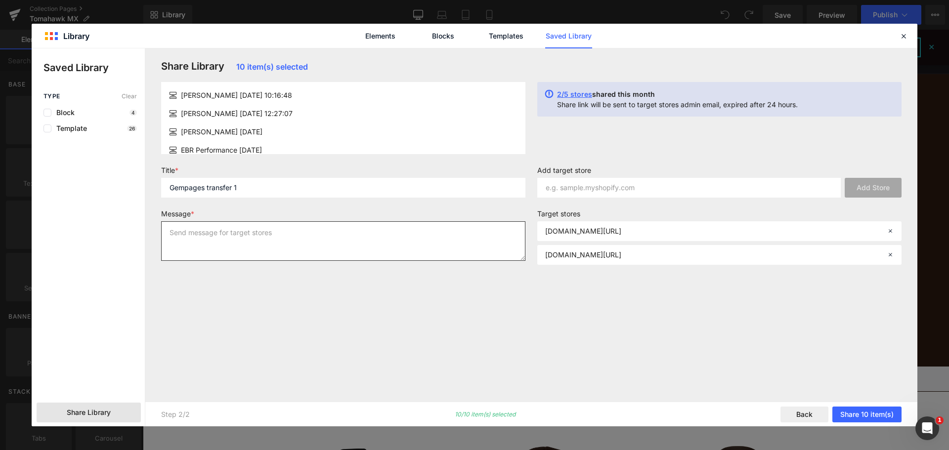
click at [0, 0] on textarea at bounding box center [0, 0] width 0 height 0
click at [0, 0] on textarea "This is set 1" at bounding box center [0, 0] width 0 height 0
type textarea "This is set 1"
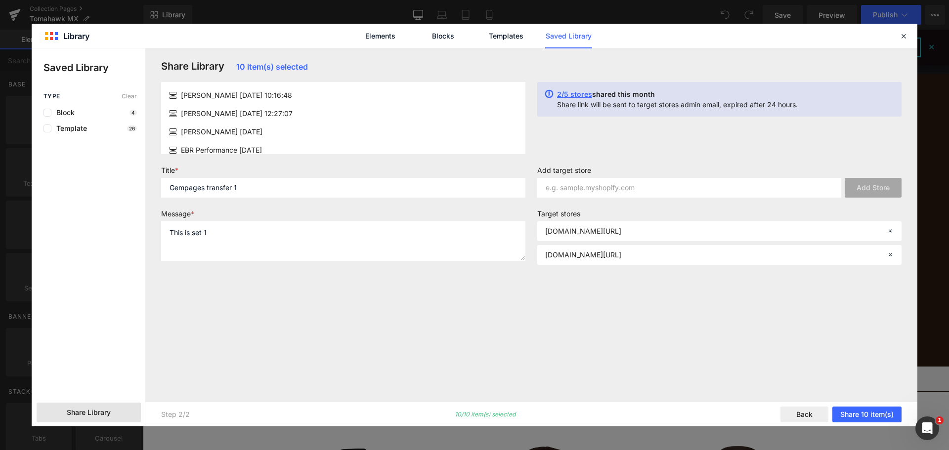
click at [0, 0] on label "Title *" at bounding box center [0, 0] width 0 height 0
click at [0, 0] on input "Gempages transfer 1" at bounding box center [0, 0] width 0 height 0
click at [0, 0] on input "Gempages transfer set 1" at bounding box center [0, 0] width 0 height 0
type input "Gempages transfer set 1"
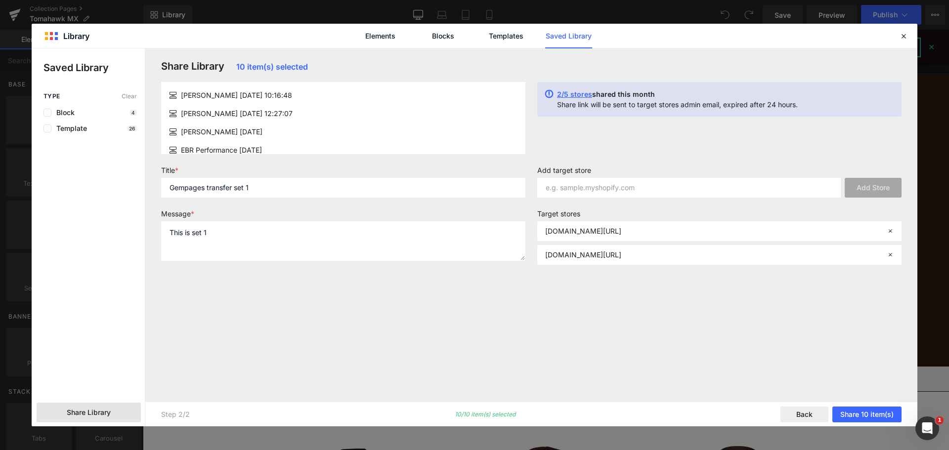
click at [0, 0] on div "Title * Gempages transfer set 1 Message * This is set 1" at bounding box center [0, 0] width 0 height 0
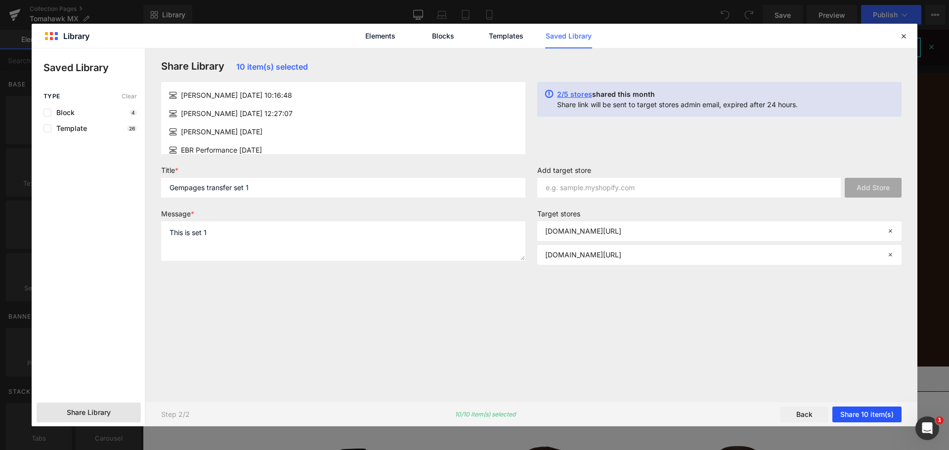
click at [872, 419] on button "Share 10 item(s)" at bounding box center [867, 415] width 69 height 16
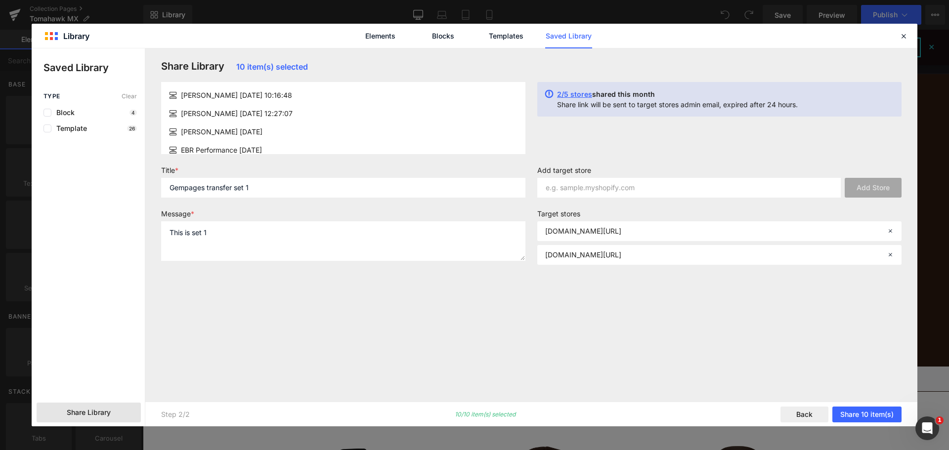
click at [585, 353] on div "Share Library 10 item(s) selected [PERSON_NAME] [DATE] 10:16:48 [PERSON_NAME] […" at bounding box center [531, 225] width 753 height 330
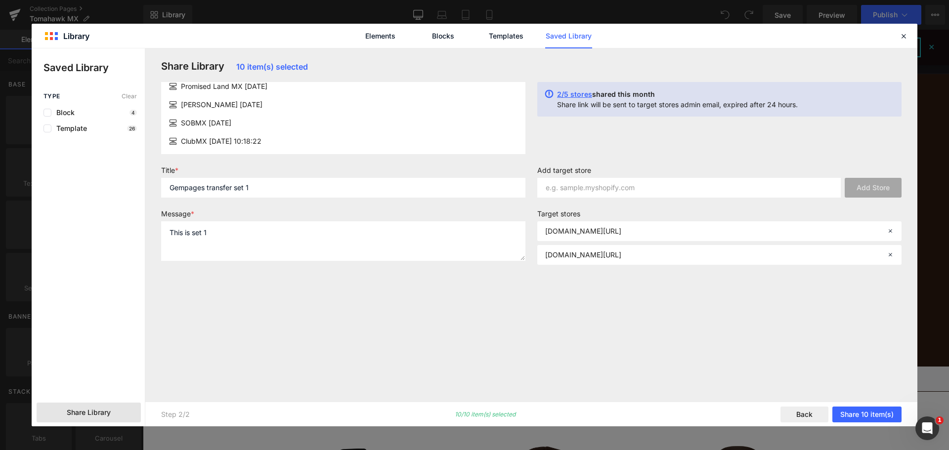
click at [562, 92] on span "2/5 stores" at bounding box center [574, 94] width 35 height 8
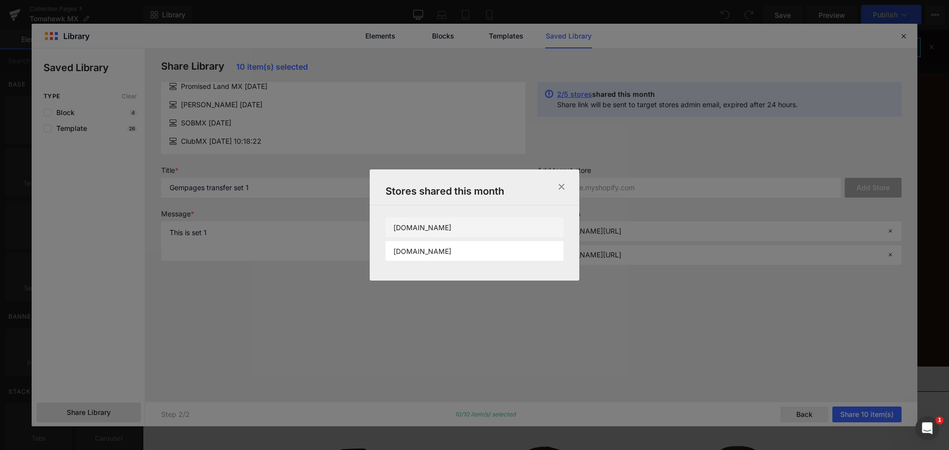
click at [0, 0] on li "[DOMAIN_NAME]" at bounding box center [0, 0] width 0 height 0
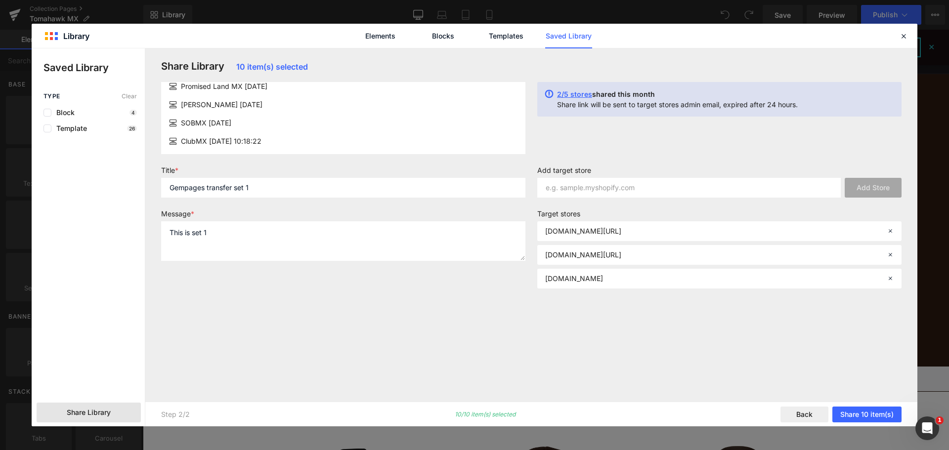
click at [586, 94] on span "2/5 stores" at bounding box center [574, 94] width 35 height 8
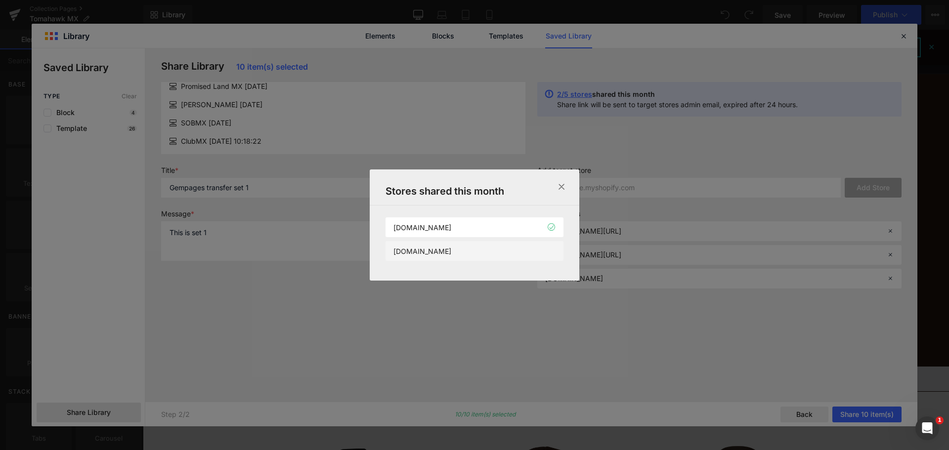
click at [0, 0] on li "[DOMAIN_NAME]" at bounding box center [0, 0] width 0 height 0
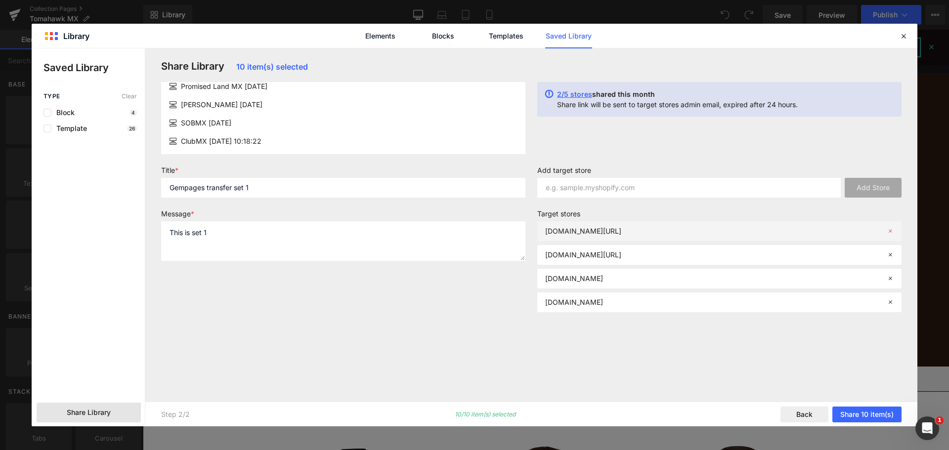
click at [893, 230] on icon at bounding box center [890, 231] width 7 height 7
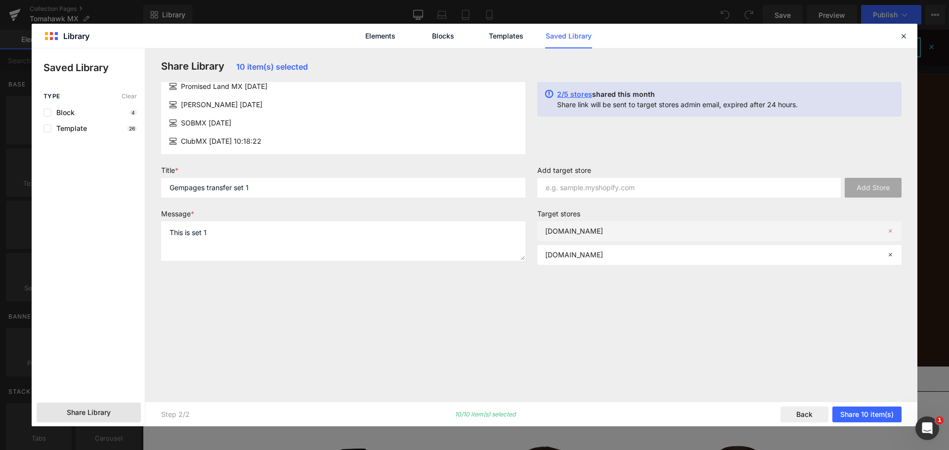
click at [893, 230] on icon at bounding box center [890, 231] width 7 height 7
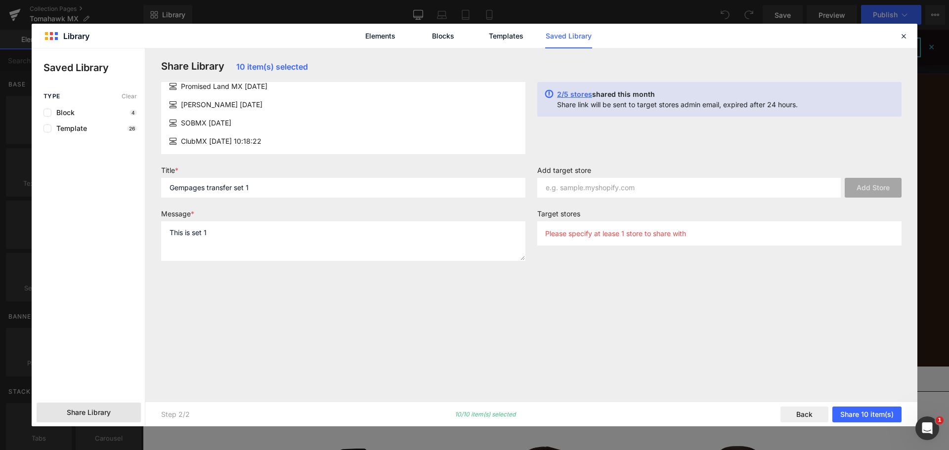
click at [575, 93] on span "2/5 stores" at bounding box center [574, 94] width 35 height 8
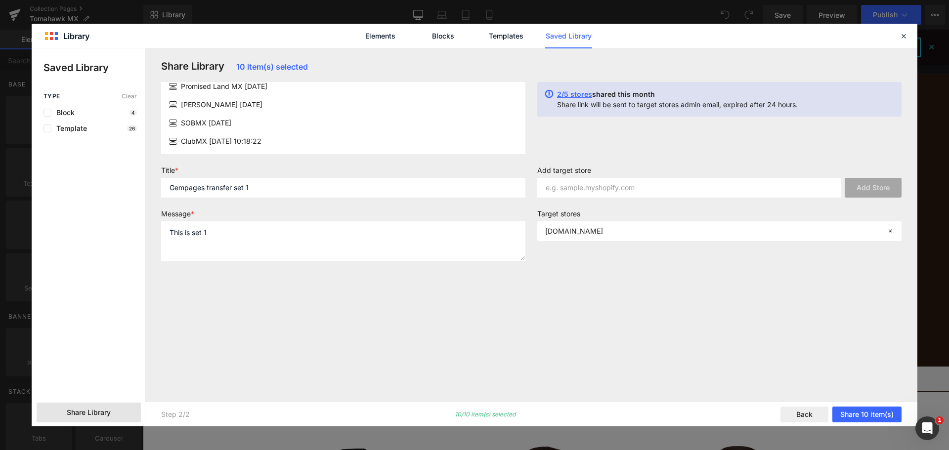
click at [572, 92] on span "2/5 stores" at bounding box center [574, 94] width 35 height 8
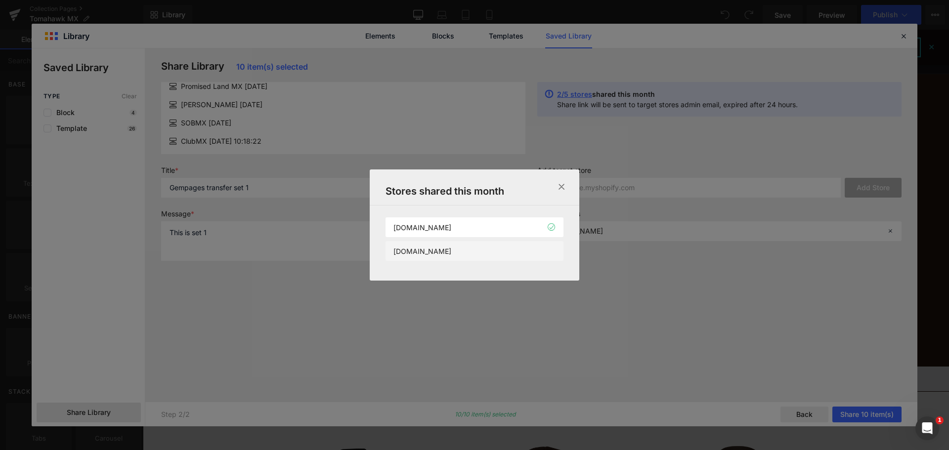
click at [0, 0] on p "[DOMAIN_NAME]" at bounding box center [0, 0] width 0 height 0
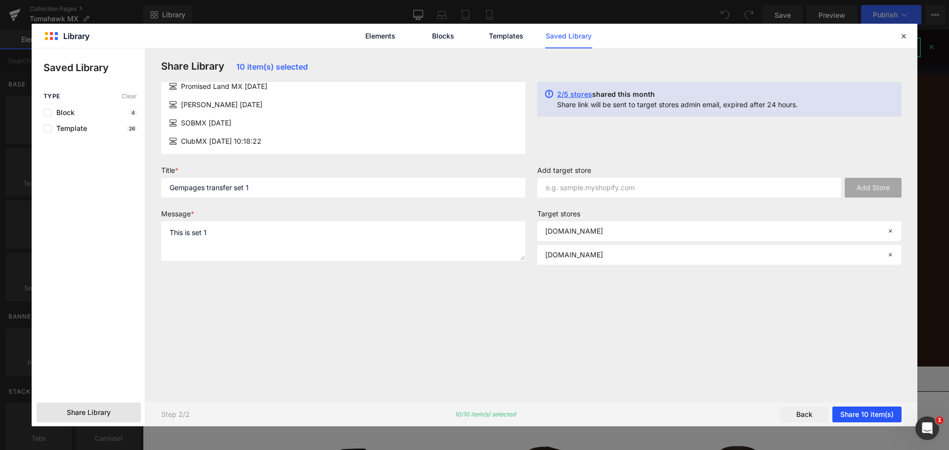
click at [852, 413] on button "Share 10 item(s)" at bounding box center [867, 415] width 69 height 16
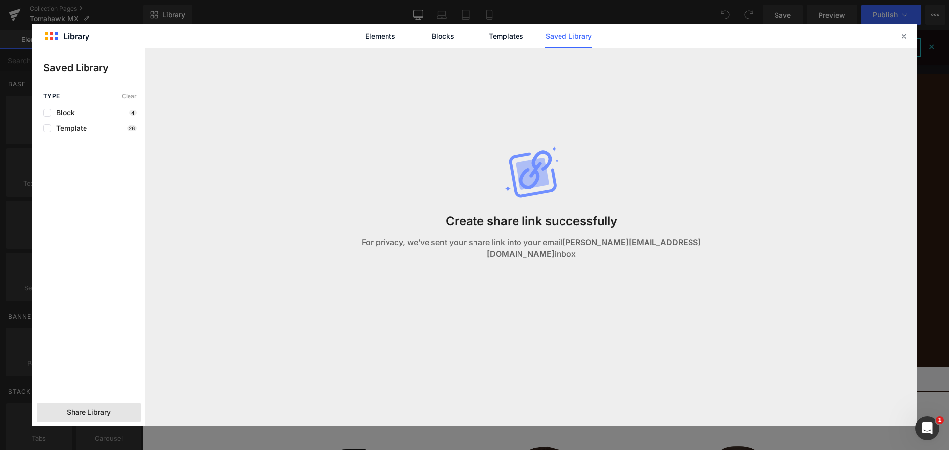
click at [0, 0] on link "Saved Library" at bounding box center [0, 0] width 0 height 0
click at [0, 0] on link "Templates" at bounding box center [0, 0] width 0 height 0
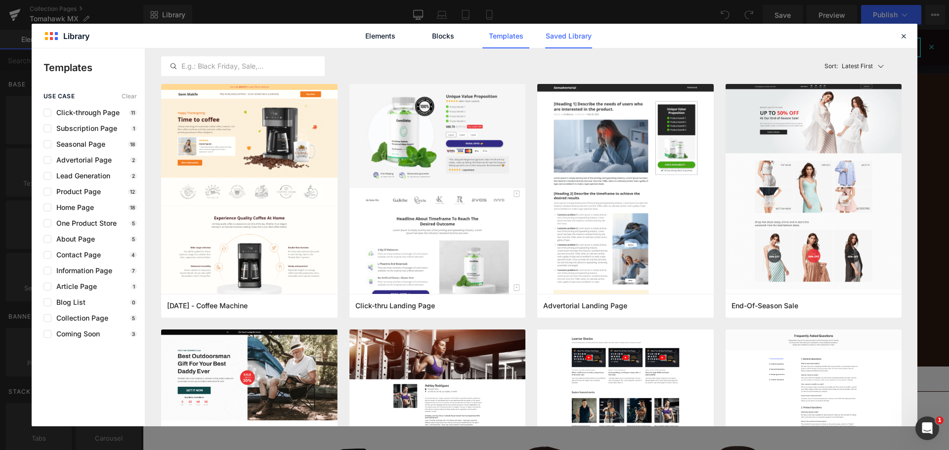
click at [0, 0] on link "Saved Library" at bounding box center [0, 0] width 0 height 0
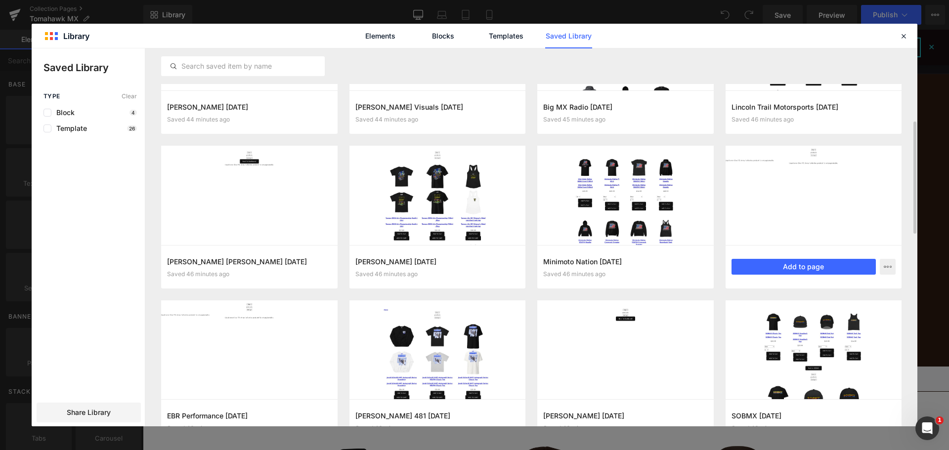
scroll to position [198, 0]
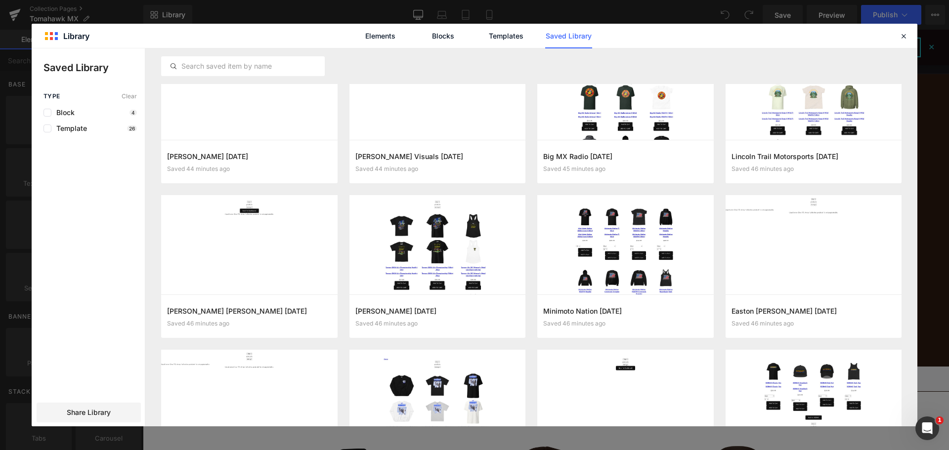
drag, startPoint x: 88, startPoint y: 412, endPoint x: 113, endPoint y: 402, distance: 27.7
click at [89, 412] on span "Share Library" at bounding box center [89, 413] width 44 height 10
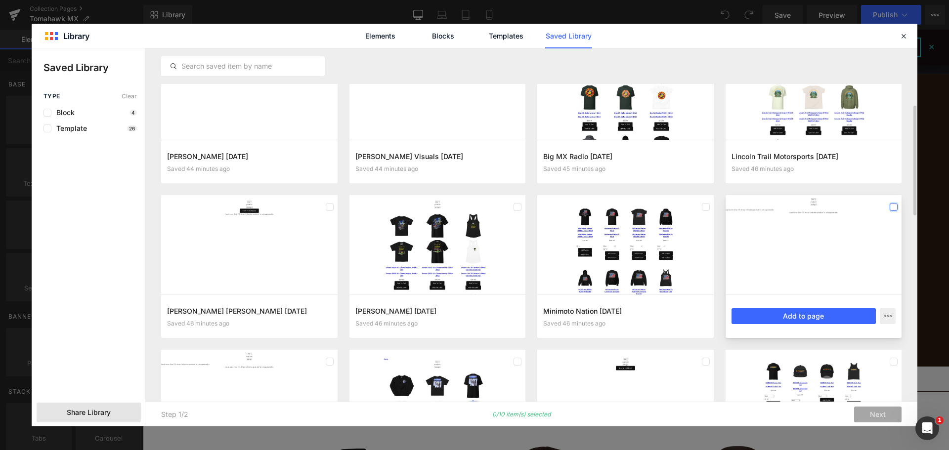
click at [0, 0] on label at bounding box center [0, 0] width 0 height 0
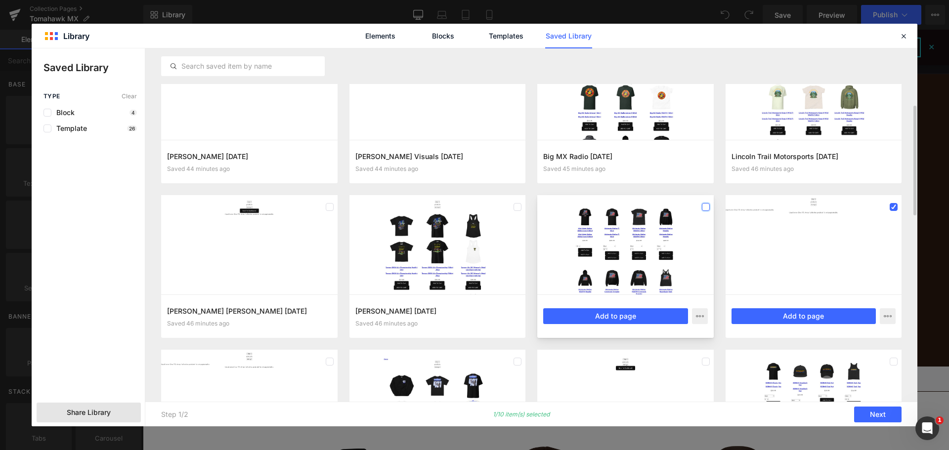
click at [706, 208] on label at bounding box center [706, 207] width 8 height 8
click at [0, 0] on div at bounding box center [0, 0] width 0 height 0
drag, startPoint x: 328, startPoint y: 209, endPoint x: 526, endPoint y: 198, distance: 197.5
click at [0, 0] on label at bounding box center [0, 0] width 0 height 0
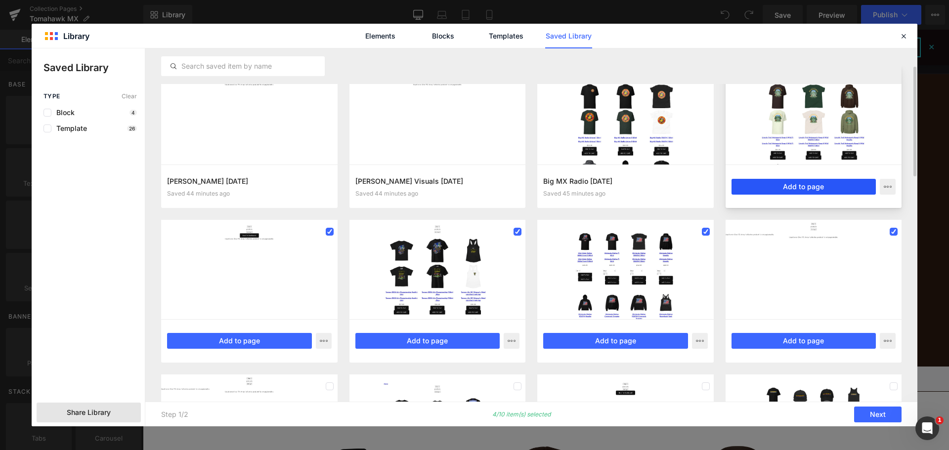
scroll to position [148, 0]
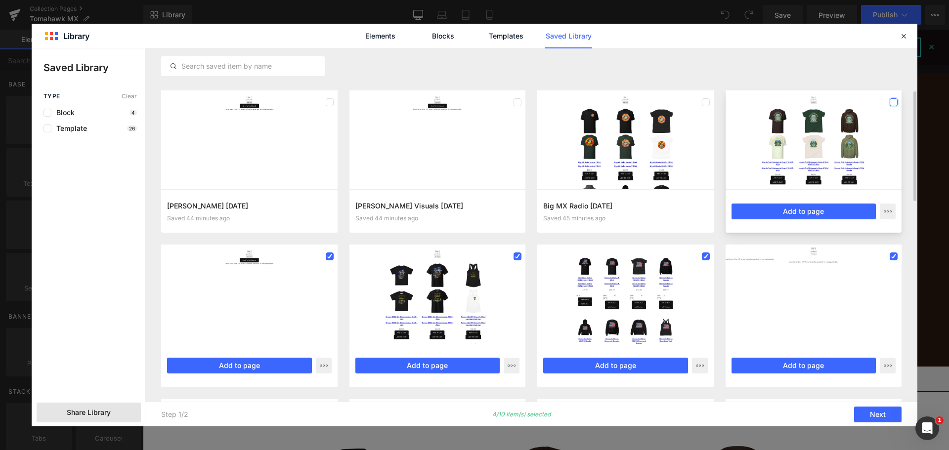
click at [896, 101] on label at bounding box center [894, 102] width 8 height 8
click at [0, 0] on div at bounding box center [0, 0] width 0 height 0
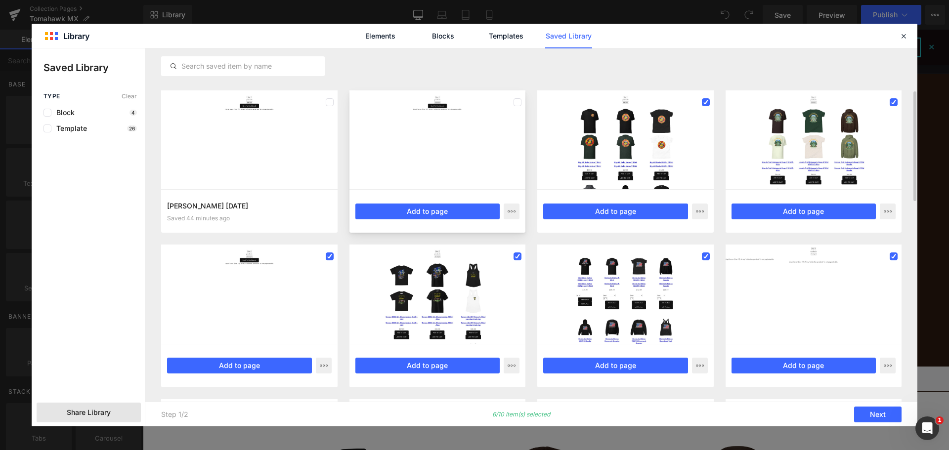
click at [0, 0] on div at bounding box center [0, 0] width 0 height 0
click at [0, 0] on label at bounding box center [0, 0] width 0 height 0
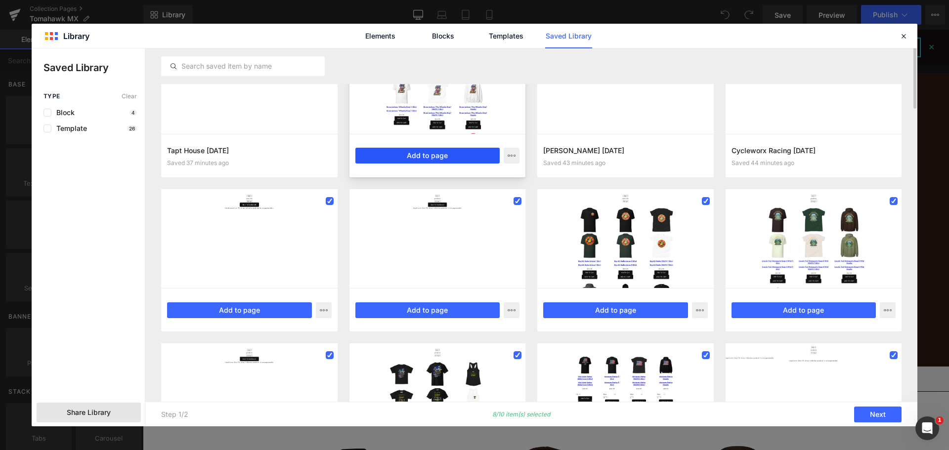
scroll to position [0, 0]
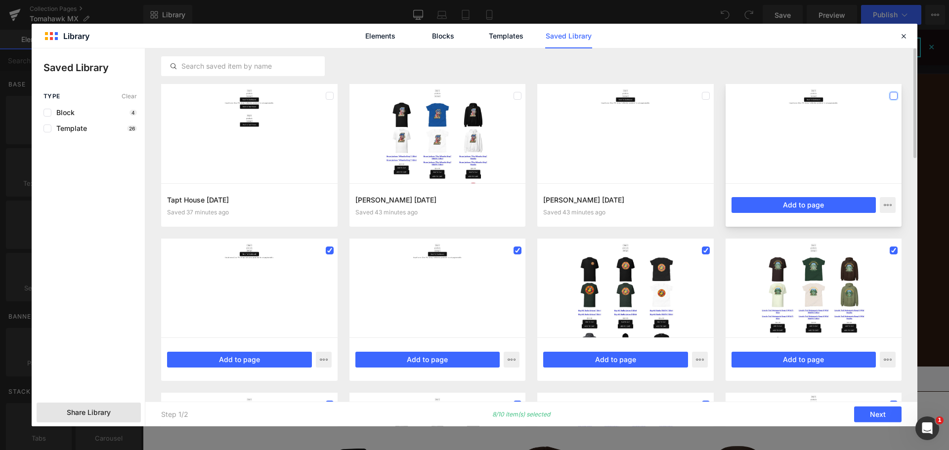
click at [0, 0] on label at bounding box center [0, 0] width 0 height 0
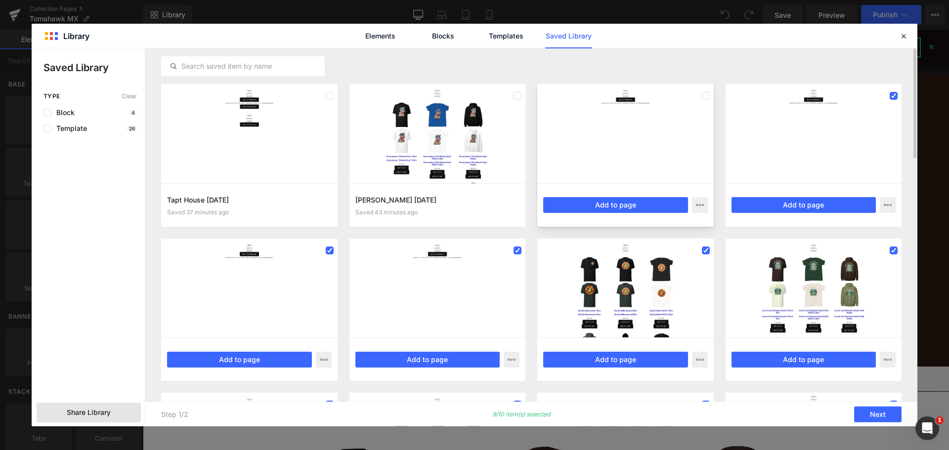
click at [710, 95] on div at bounding box center [625, 133] width 177 height 99
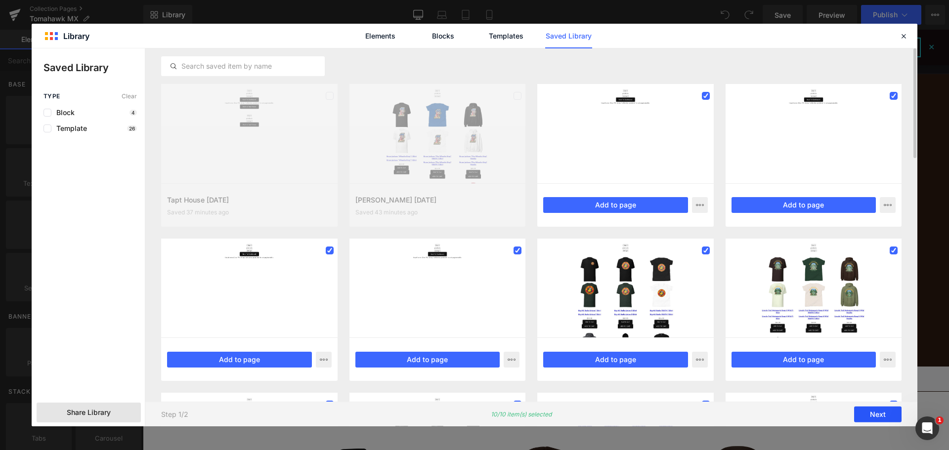
click at [0, 0] on button "Next" at bounding box center [0, 0] width 0 height 0
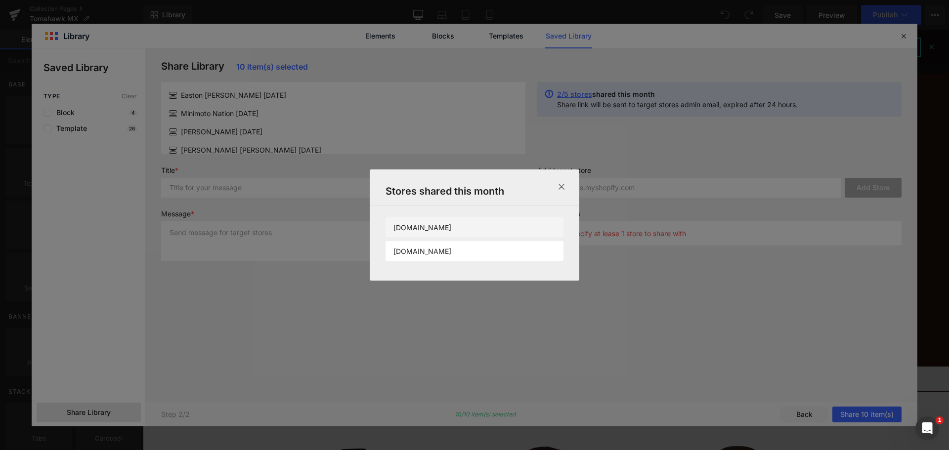
drag, startPoint x: 470, startPoint y: 230, endPoint x: 484, endPoint y: 236, distance: 15.1
click at [0, 0] on p "[DOMAIN_NAME]" at bounding box center [0, 0] width 0 height 0
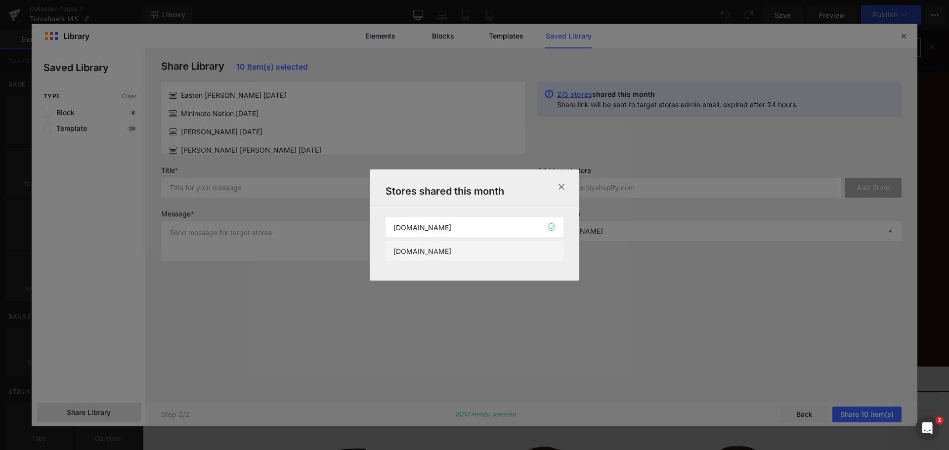
click at [0, 0] on li "[DOMAIN_NAME]" at bounding box center [0, 0] width 0 height 0
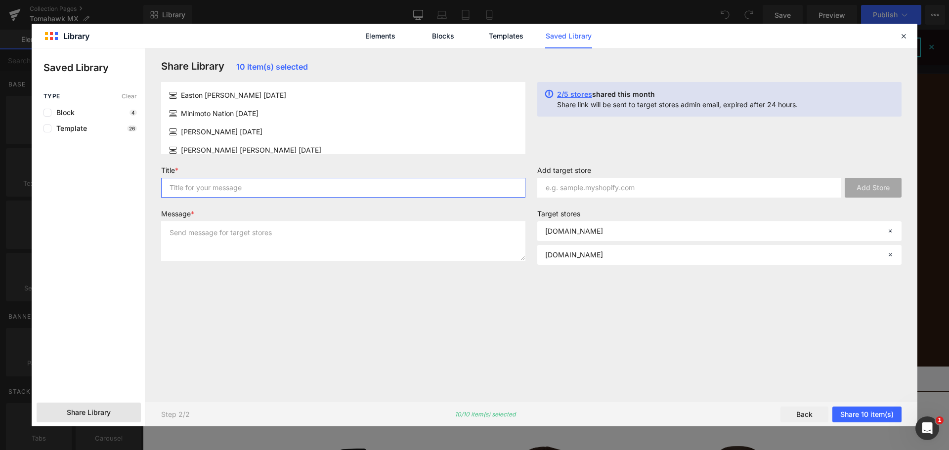
click at [277, 190] on input "text" at bounding box center [343, 188] width 364 height 20
type input "Gempages template set 2"
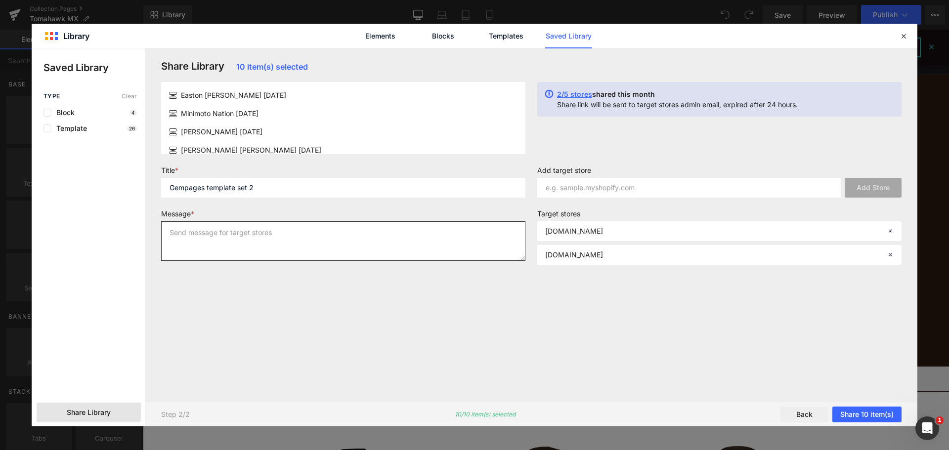
click at [303, 243] on textarea at bounding box center [343, 242] width 364 height 40
type textarea "This is set 2"
click at [379, 253] on textarea "This is set 2" at bounding box center [343, 242] width 364 height 40
click at [438, 233] on textarea "This is set 2" at bounding box center [343, 242] width 364 height 40
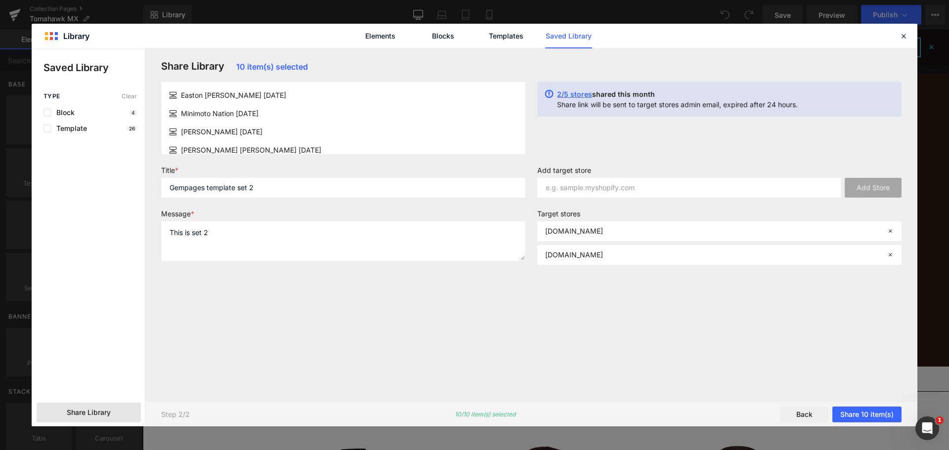
click at [444, 218] on label "Message *" at bounding box center [343, 216] width 364 height 12
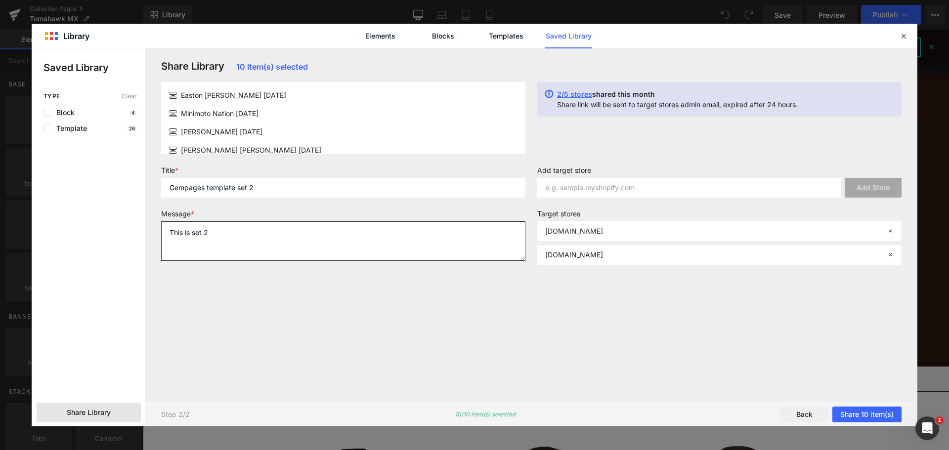
click at [439, 231] on textarea "This is set 2" at bounding box center [343, 242] width 364 height 40
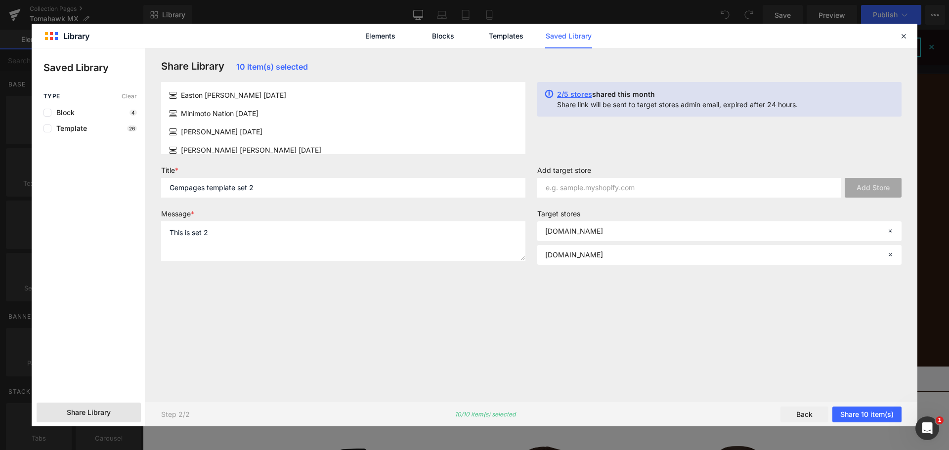
click at [313, 332] on div "Share Library 10 item(s) selected Easton [PERSON_NAME] [DATE] Minimoto Nation […" at bounding box center [531, 225] width 753 height 330
click at [847, 414] on button "Share 10 item(s)" at bounding box center [867, 415] width 69 height 16
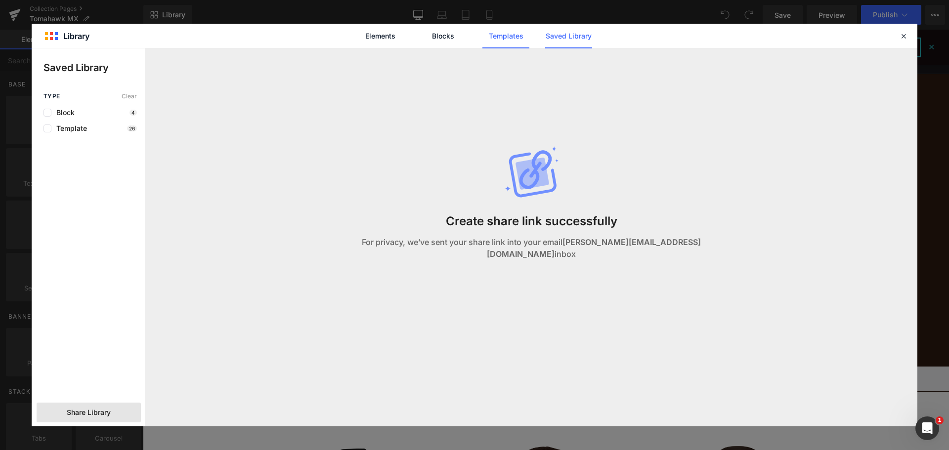
click at [0, 0] on link "Templates" at bounding box center [0, 0] width 0 height 0
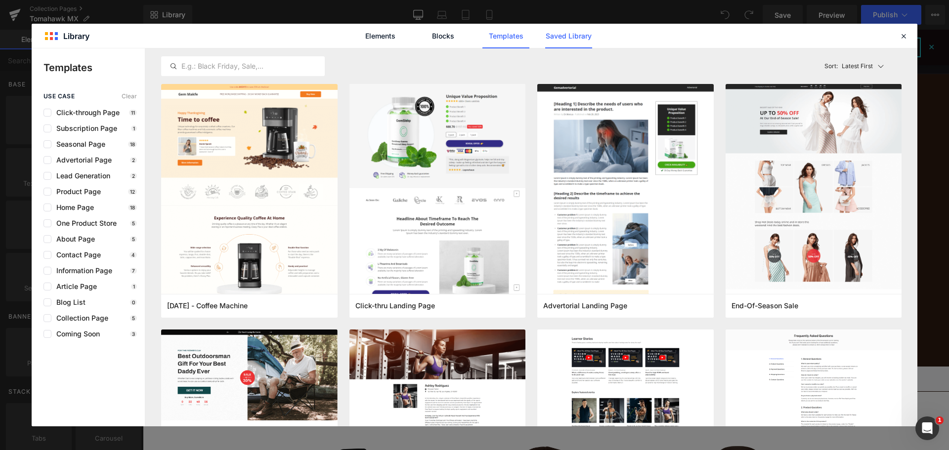
click at [0, 0] on link "Saved Library" at bounding box center [0, 0] width 0 height 0
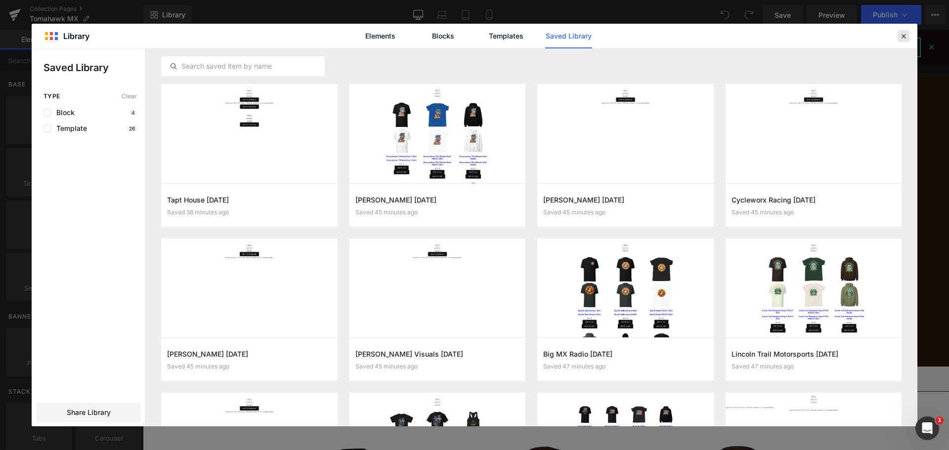
click at [0, 0] on icon at bounding box center [0, 0] width 0 height 0
